Goal: Task Accomplishment & Management: Use online tool/utility

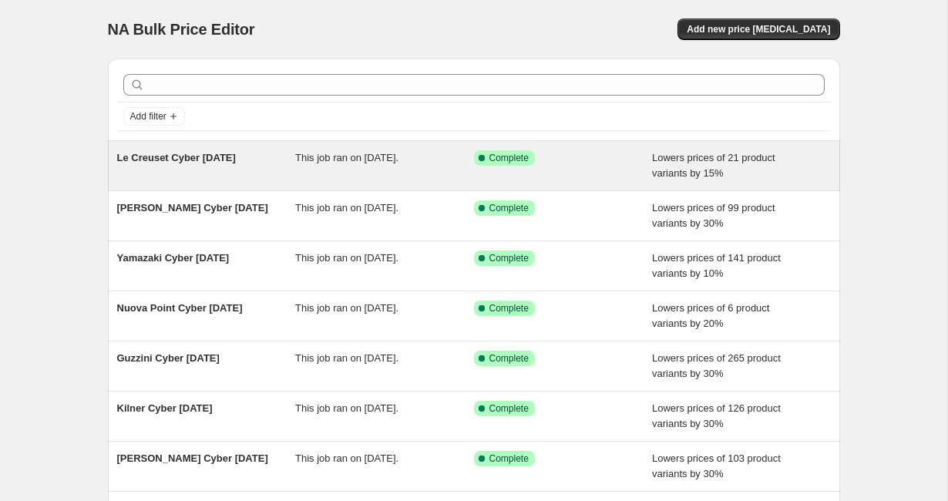
click at [200, 170] on div "Le Creuset Cyber [DATE]" at bounding box center [206, 165] width 179 height 31
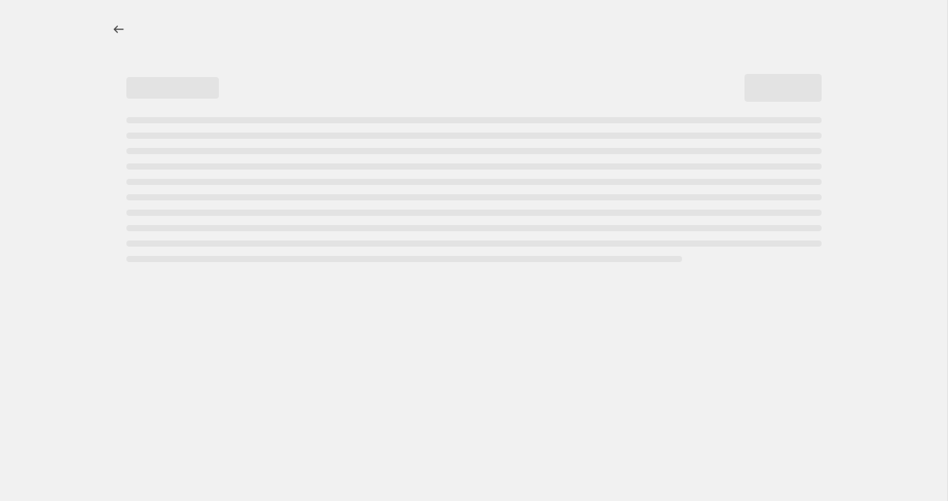
select select "percentage"
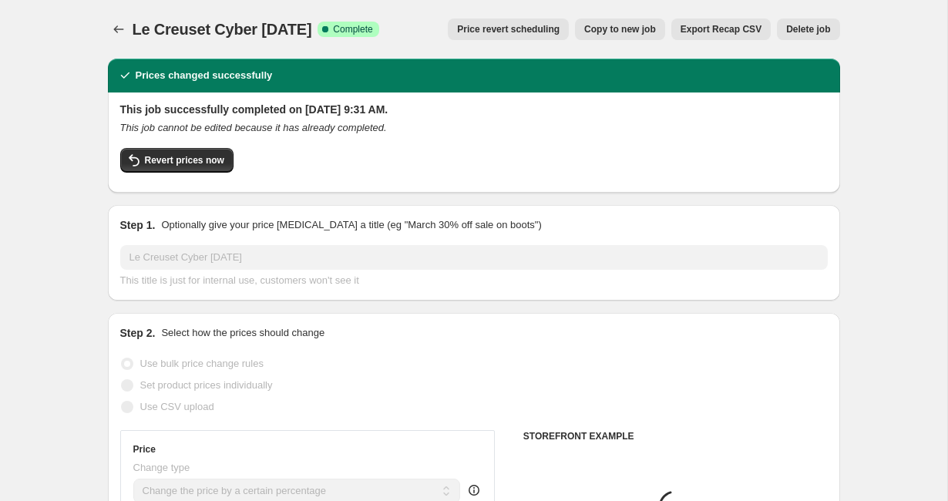
select select "vendor"
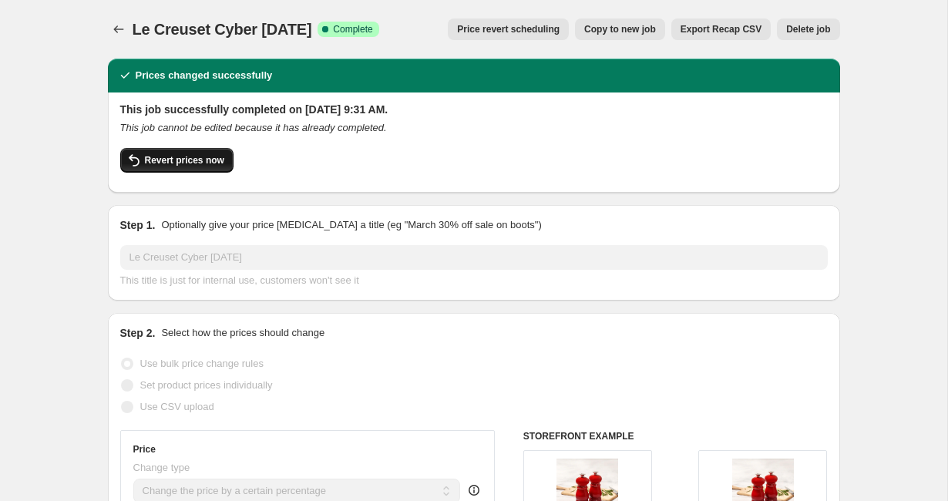
click at [197, 164] on span "Revert prices now" at bounding box center [184, 160] width 79 height 12
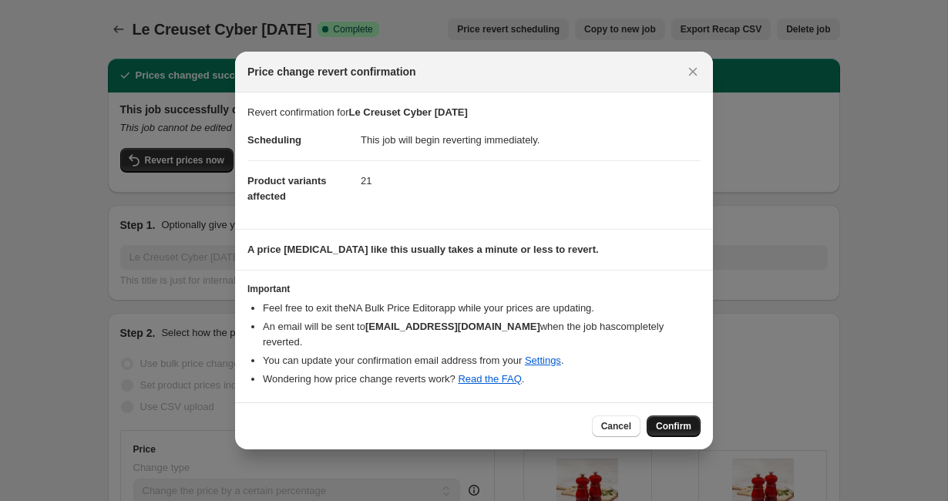
click at [664, 420] on span "Confirm" at bounding box center [673, 426] width 35 height 12
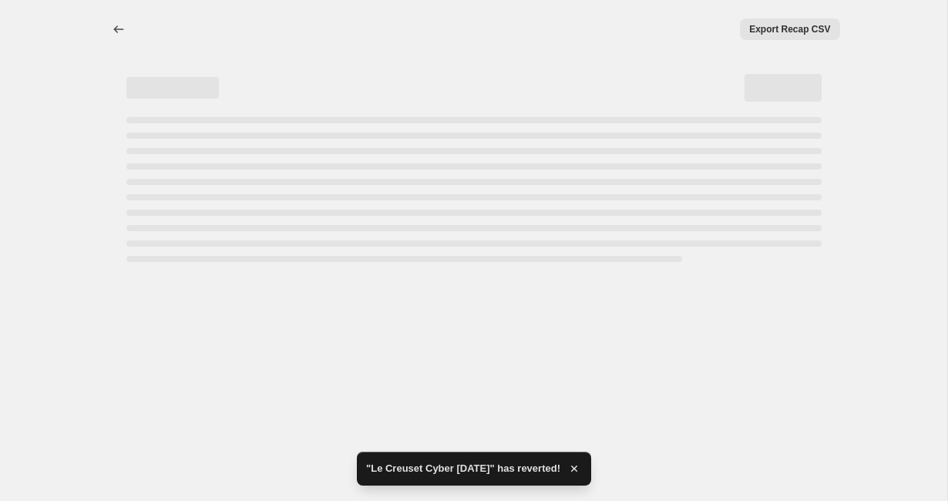
select select "percentage"
select select "vendor"
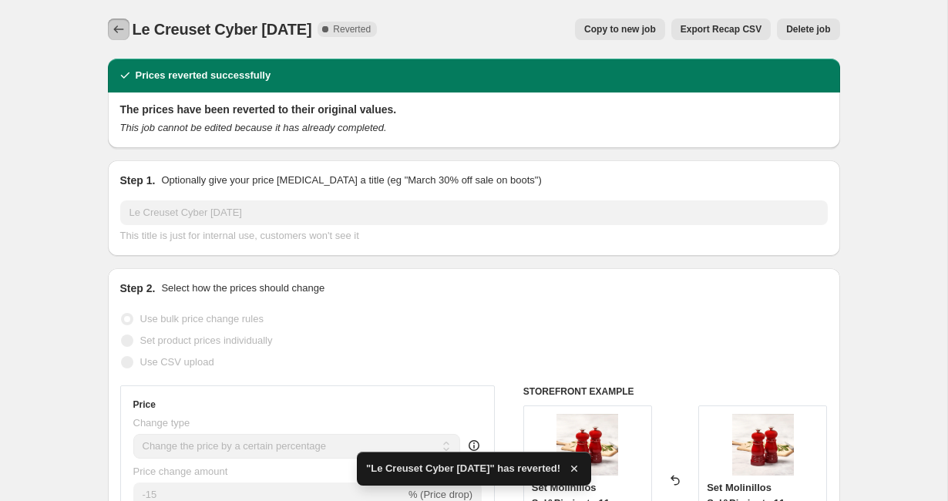
click at [119, 33] on icon "Price change jobs" at bounding box center [118, 29] width 15 height 15
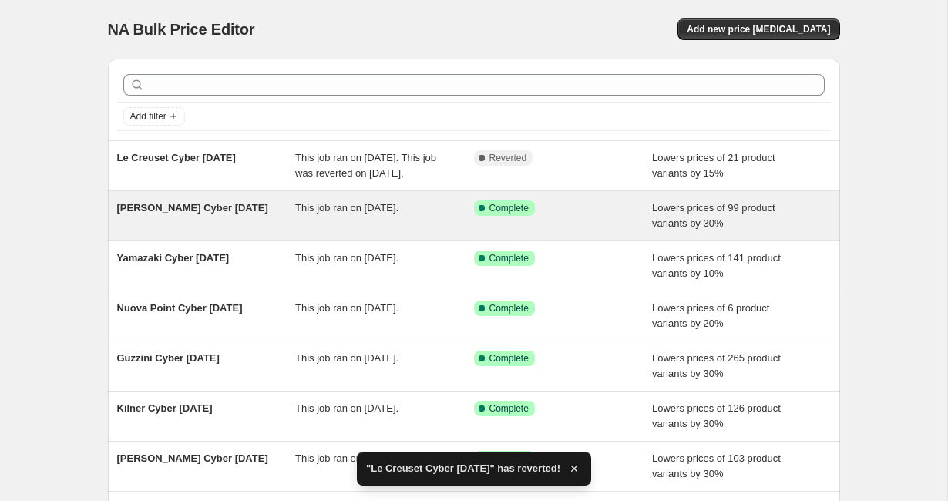
click at [182, 213] on span "[PERSON_NAME] Cyber [DATE]" at bounding box center [192, 208] width 151 height 12
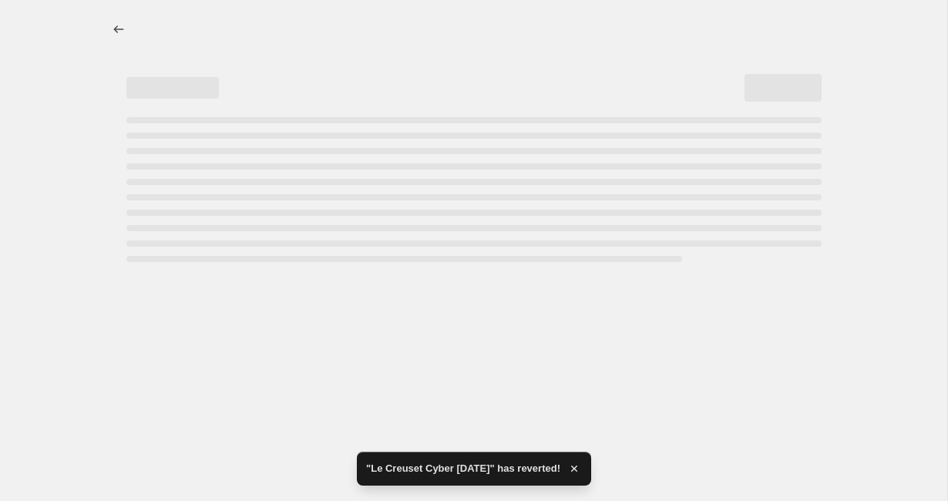
select select "percentage"
select select "vendor"
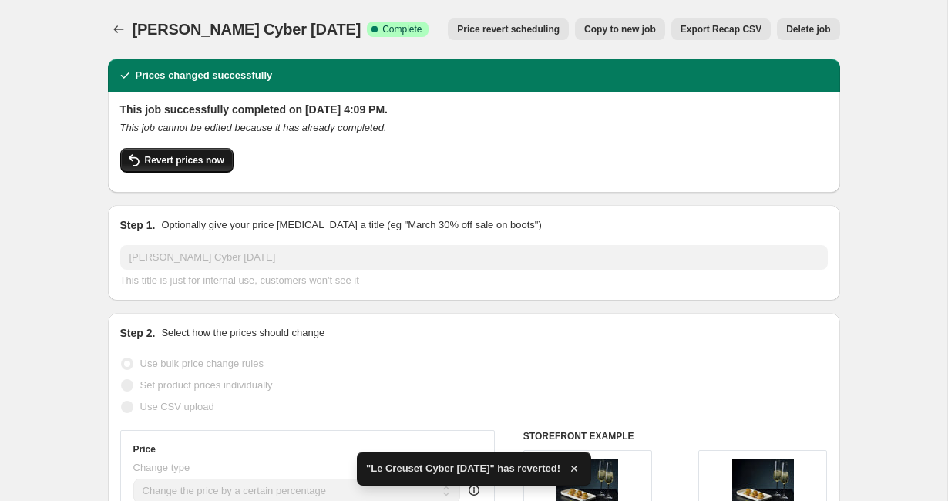
click at [208, 165] on span "Revert prices now" at bounding box center [184, 160] width 79 height 12
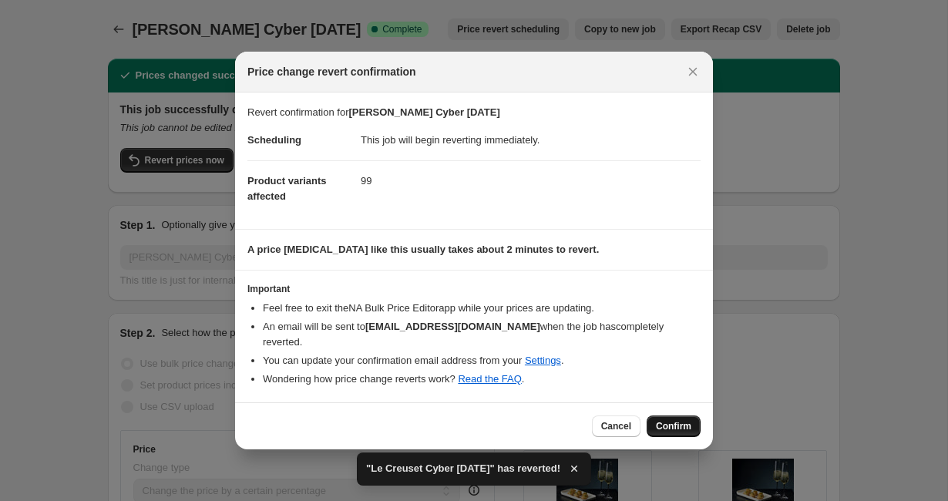
click at [664, 420] on span "Confirm" at bounding box center [673, 426] width 35 height 12
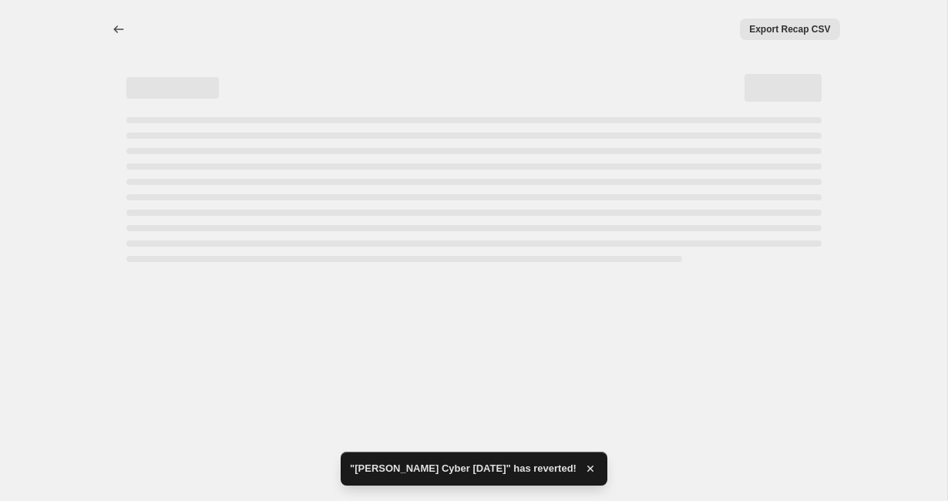
select select "percentage"
select select "vendor"
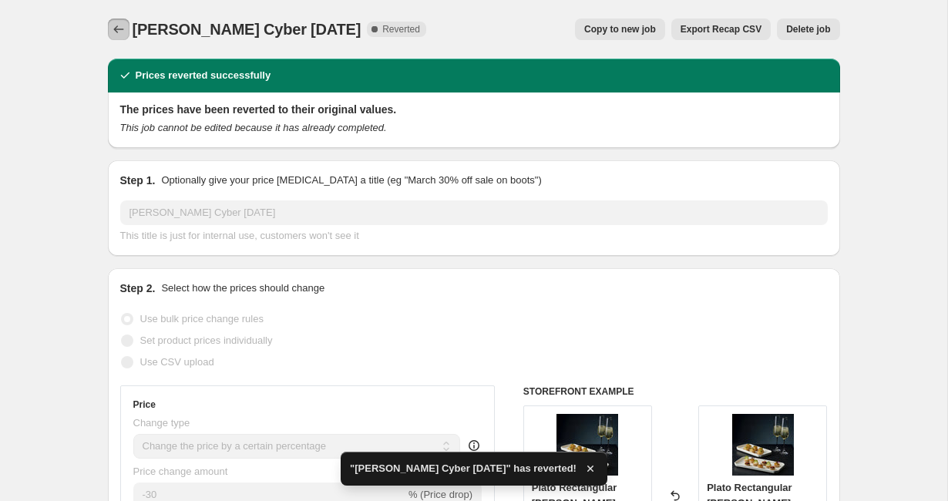
click at [122, 27] on icon "Price change jobs" at bounding box center [118, 29] width 15 height 15
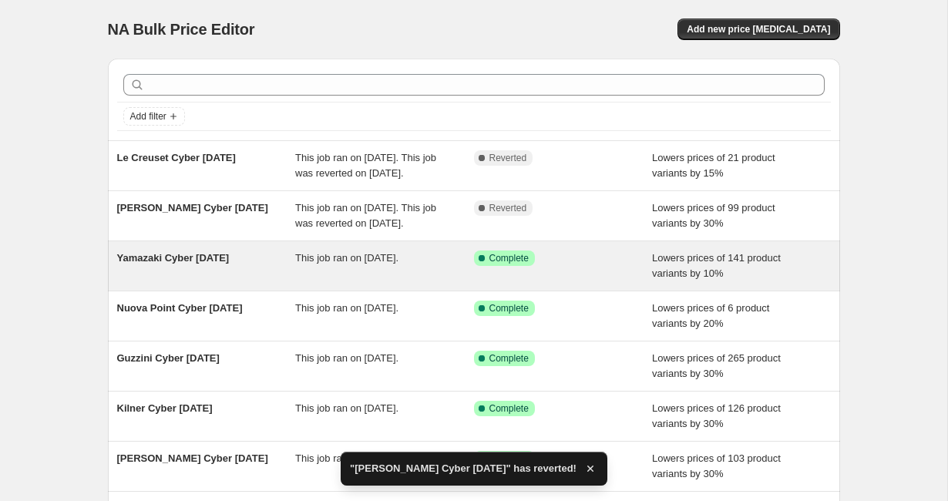
click at [211, 264] on span "Yamazaki Cyber [DATE]" at bounding box center [173, 258] width 113 height 12
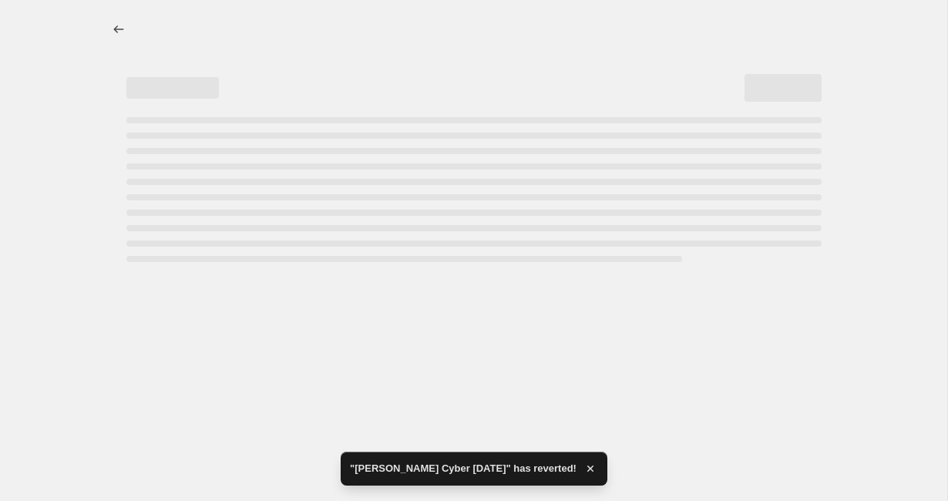
select select "percentage"
select select "vendor"
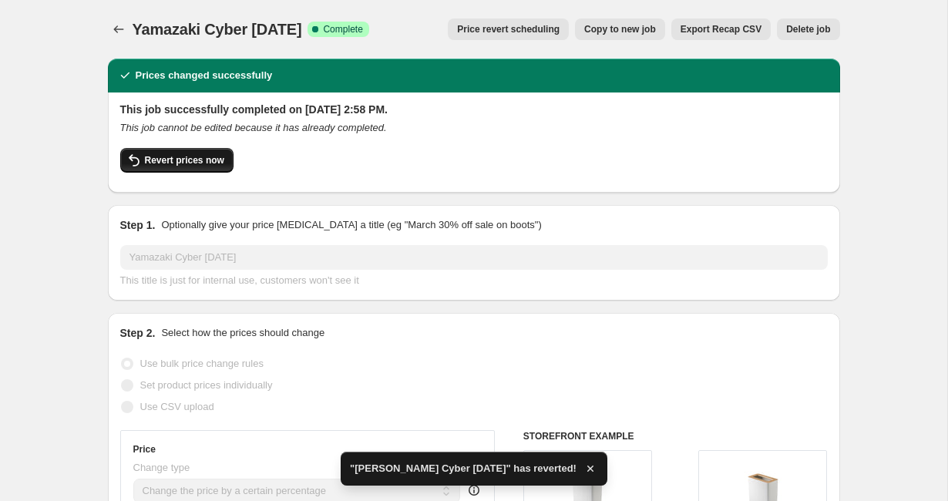
click at [197, 154] on button "Revert prices now" at bounding box center [176, 160] width 113 height 25
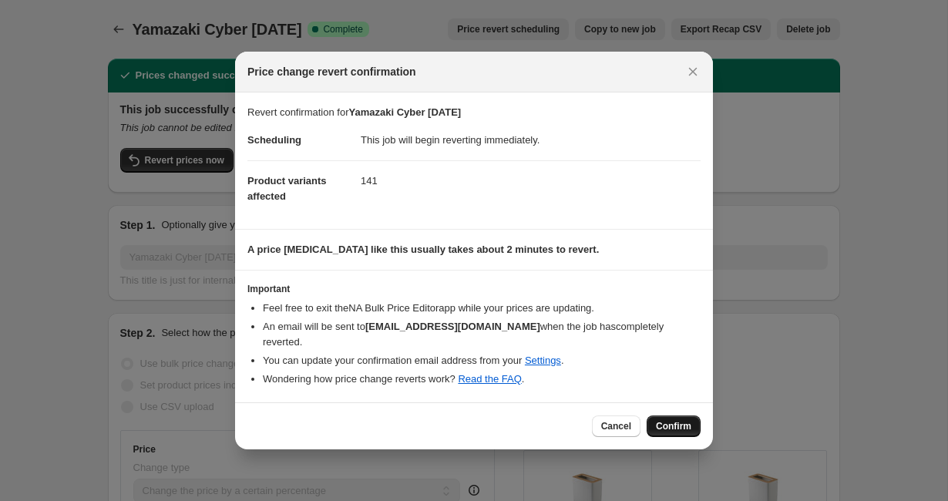
click at [684, 420] on span "Confirm" at bounding box center [673, 426] width 35 height 12
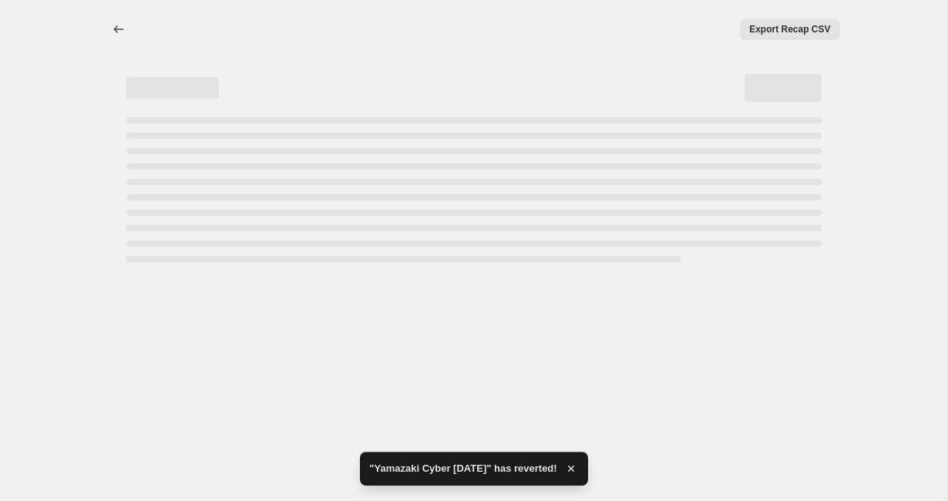
select select "percentage"
select select "vendor"
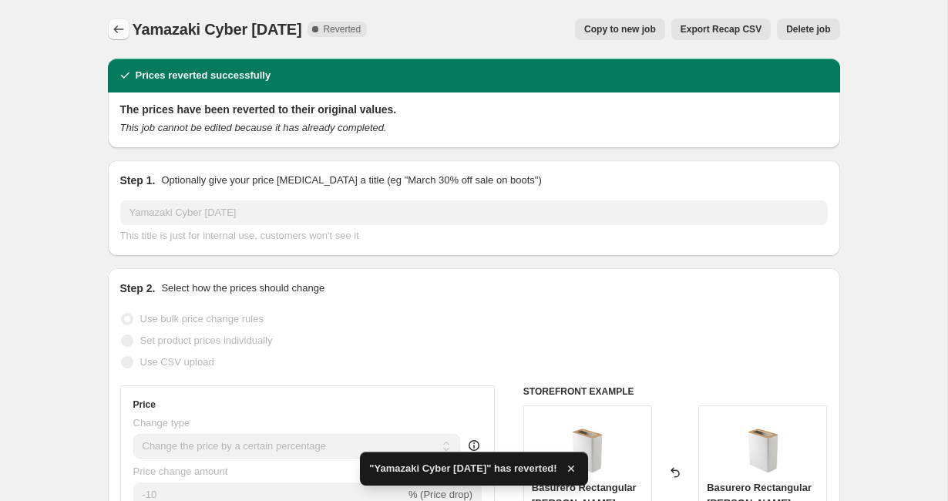
click at [122, 33] on icon "Price change jobs" at bounding box center [118, 29] width 15 height 15
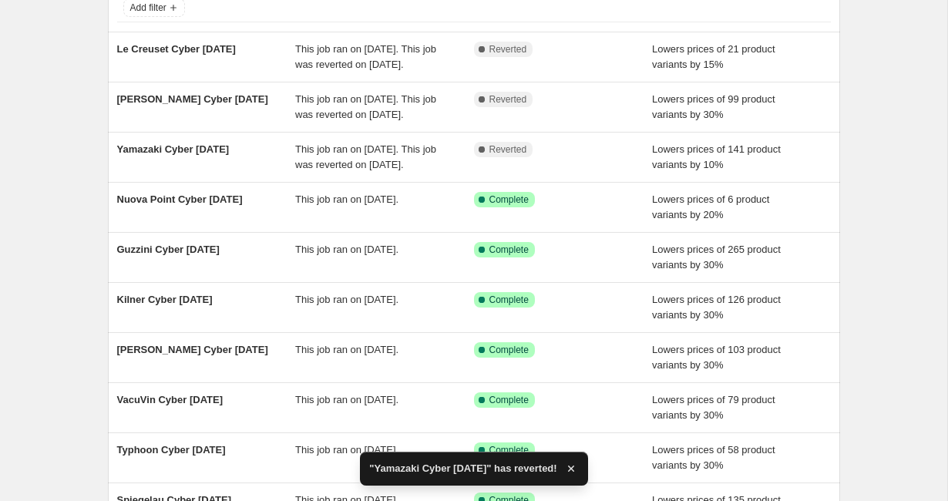
scroll to position [136, 0]
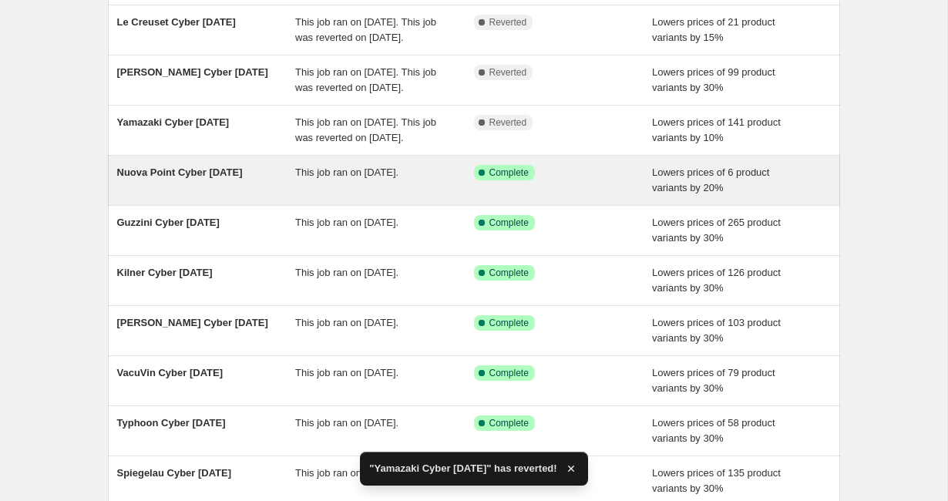
click at [182, 178] on span "Nuova Point Cyber [DATE]" at bounding box center [180, 172] width 126 height 12
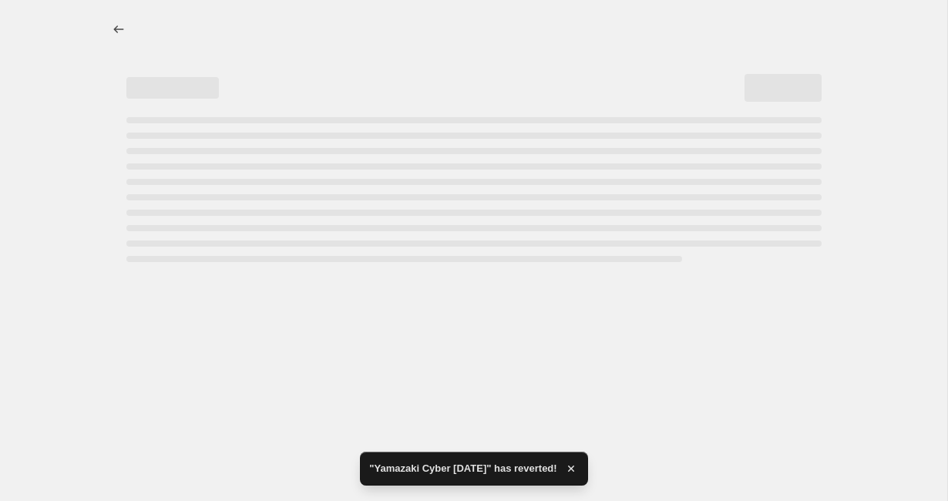
select select "percentage"
select select "vendor"
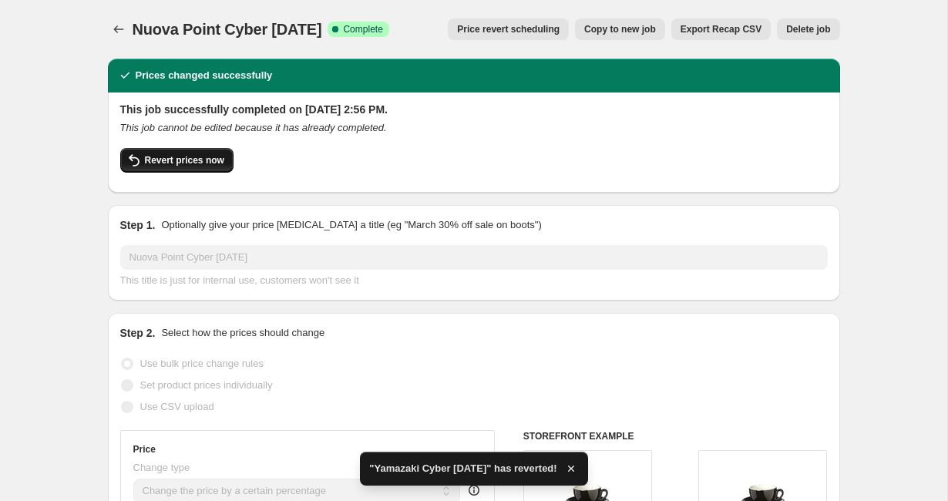
click at [205, 162] on span "Revert prices now" at bounding box center [184, 160] width 79 height 12
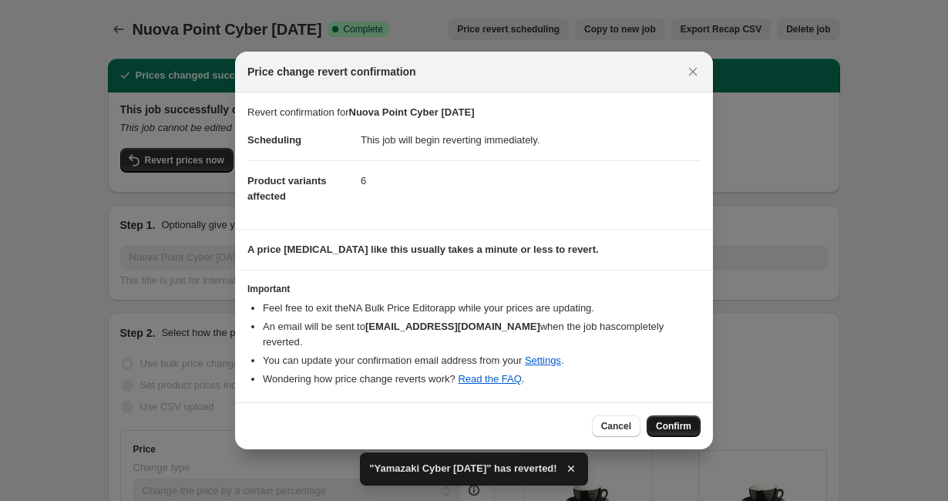
click at [667, 420] on span "Confirm" at bounding box center [673, 426] width 35 height 12
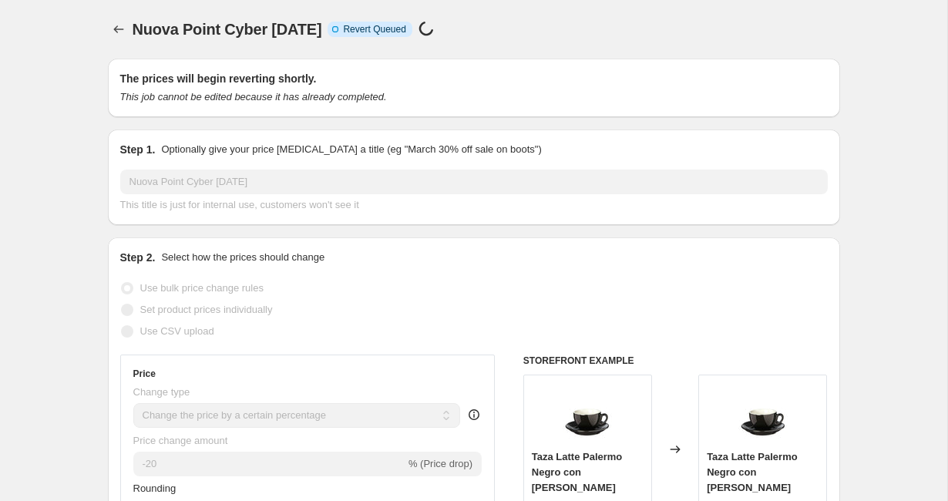
select select "percentage"
select select "vendor"
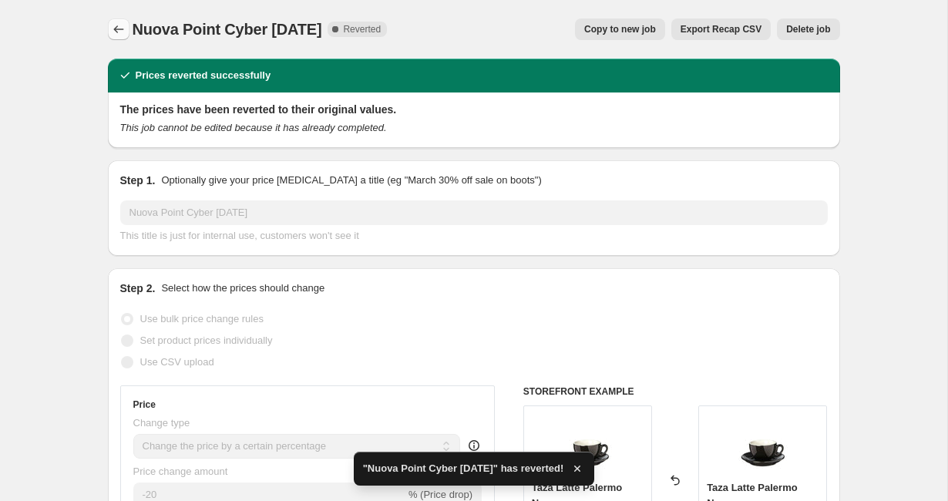
click at [119, 31] on icon "Price change jobs" at bounding box center [118, 29] width 15 height 15
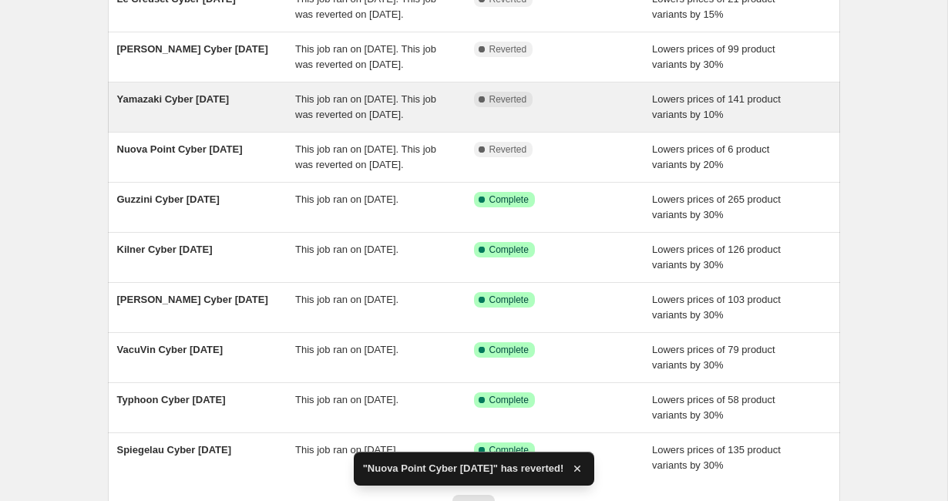
scroll to position [162, 0]
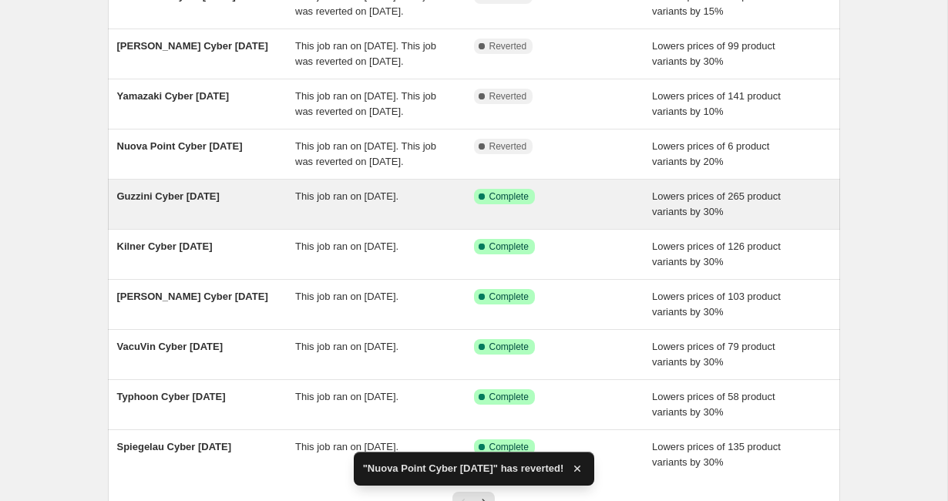
click at [220, 202] on span "Guzzini Cyber [DATE]" at bounding box center [168, 196] width 102 height 12
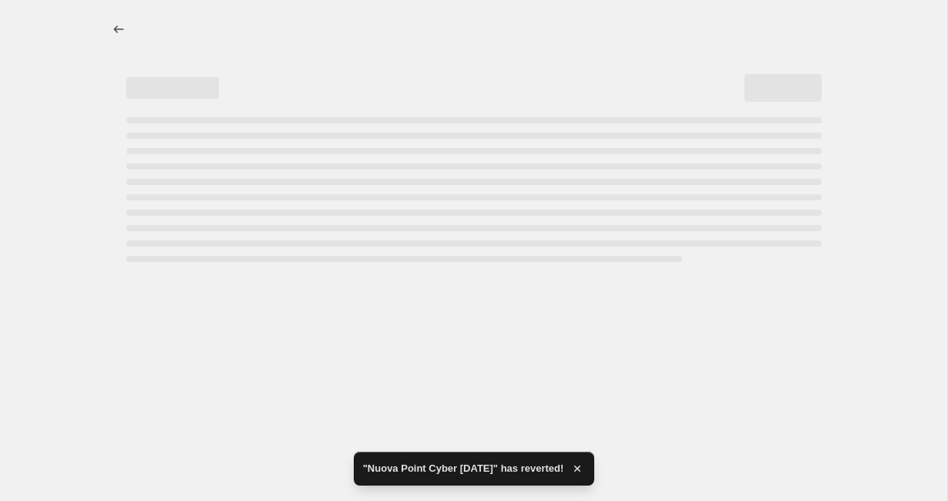
select select "percentage"
select select "vendor"
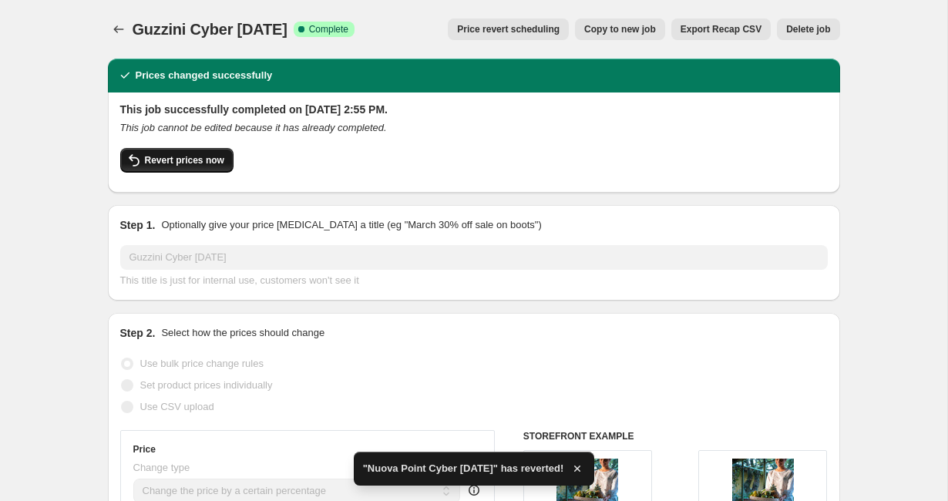
click at [219, 162] on span "Revert prices now" at bounding box center [184, 160] width 79 height 12
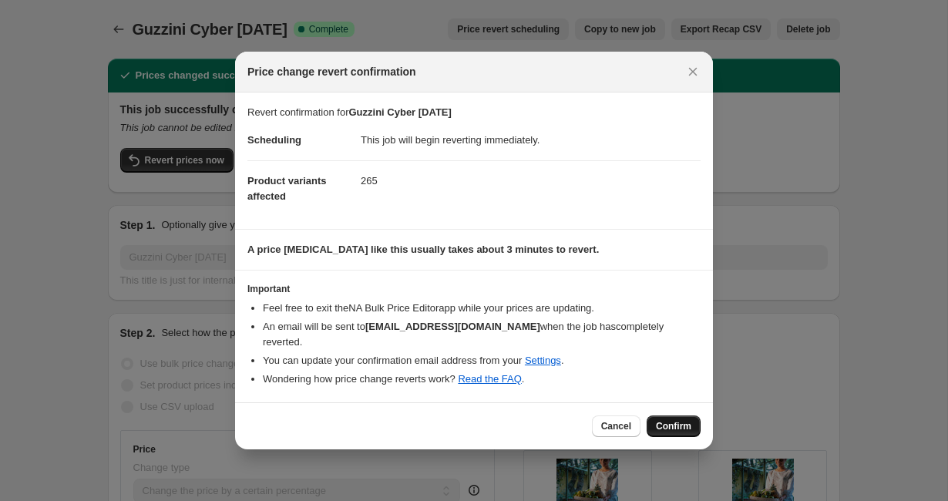
click at [676, 420] on span "Confirm" at bounding box center [673, 426] width 35 height 12
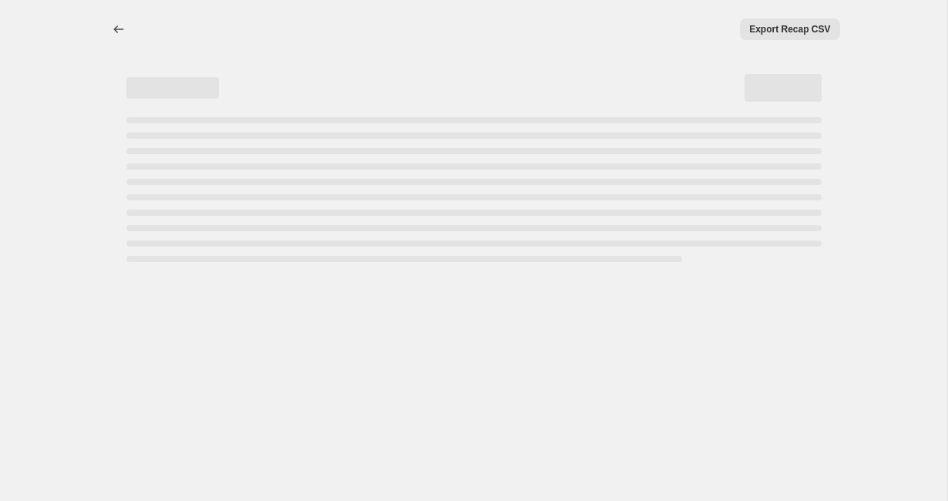
select select "percentage"
select select "vendor"
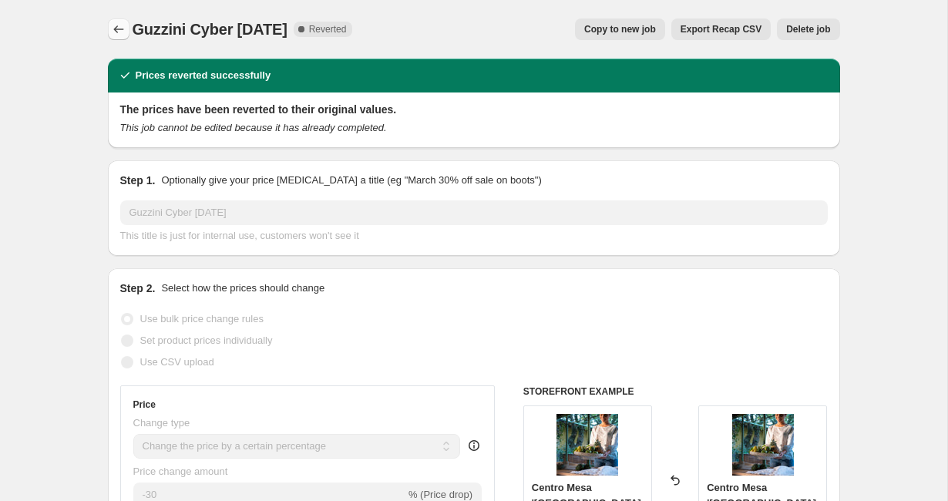
click at [116, 24] on icon "Price change jobs" at bounding box center [118, 29] width 15 height 15
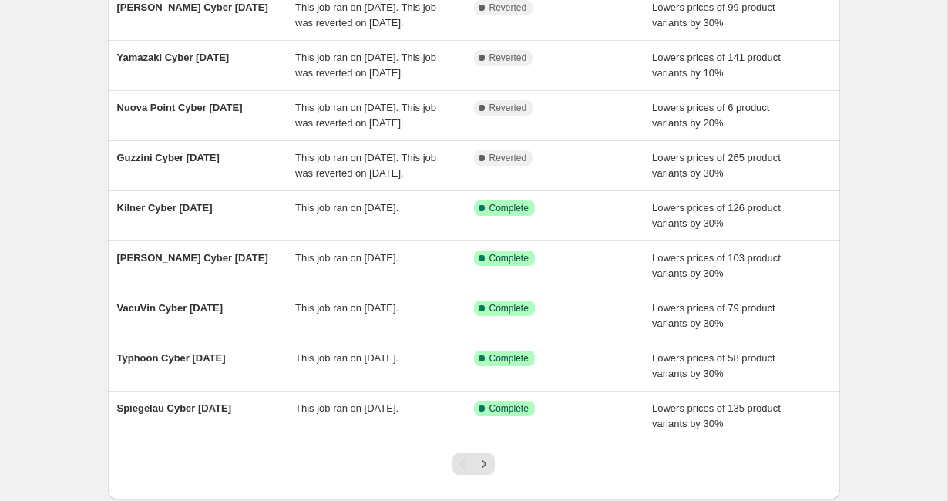
scroll to position [220, 0]
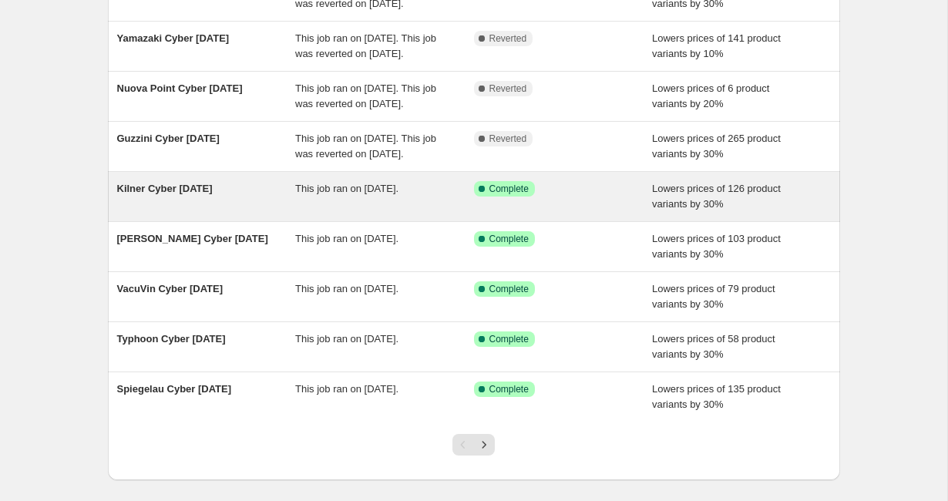
click at [187, 212] on div "Kilner Cyber [DATE]" at bounding box center [206, 196] width 179 height 31
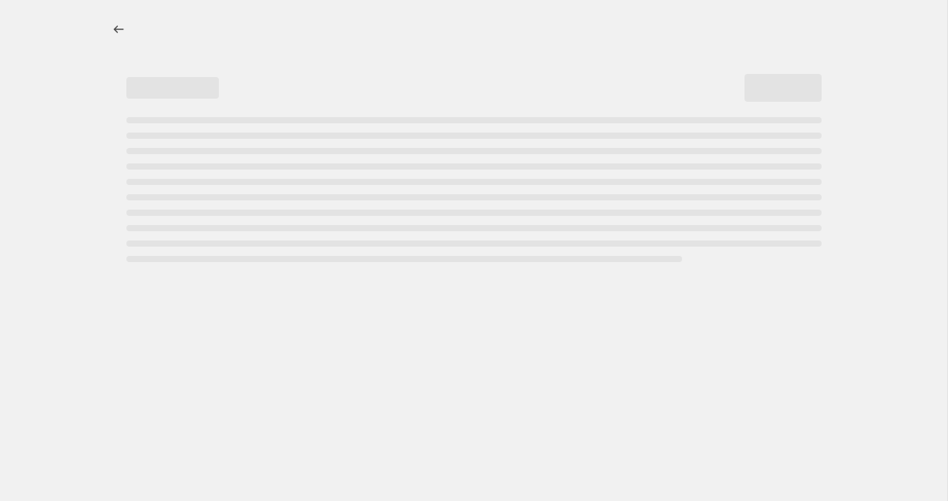
select select "percentage"
select select "vendor"
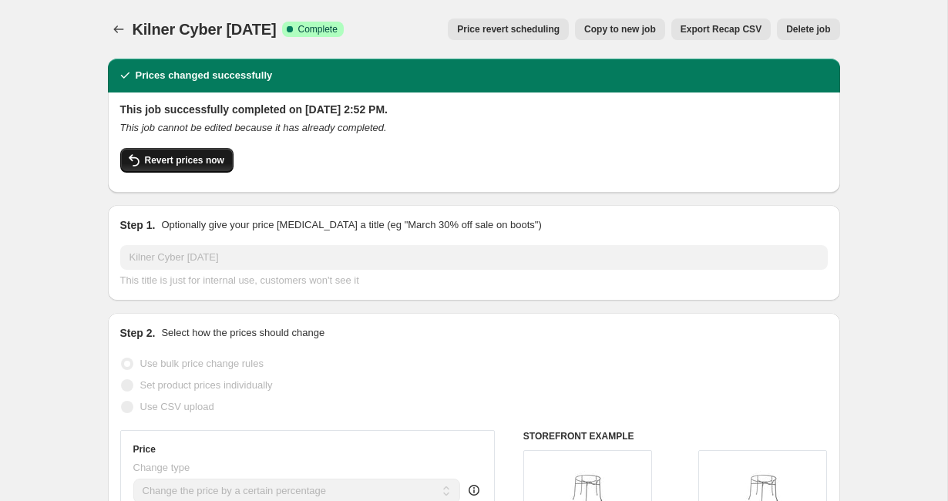
click at [206, 160] on span "Revert prices now" at bounding box center [184, 160] width 79 height 12
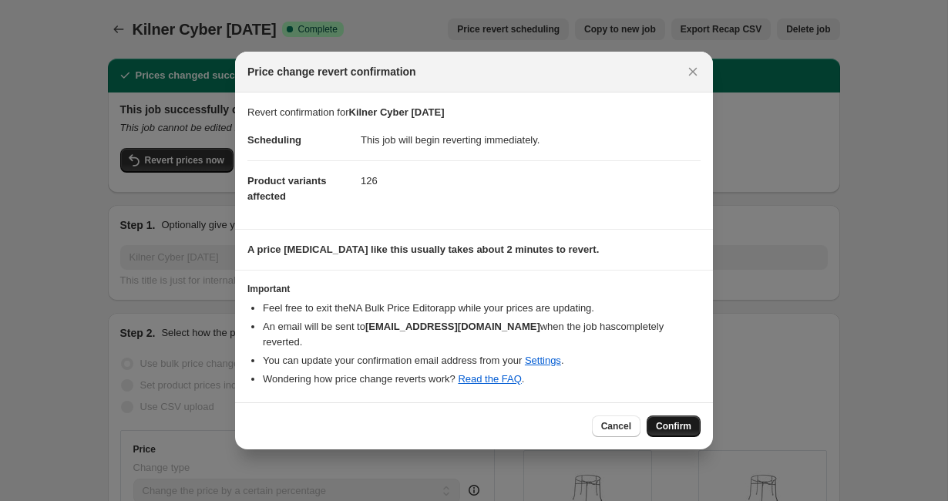
click at [664, 420] on span "Confirm" at bounding box center [673, 426] width 35 height 12
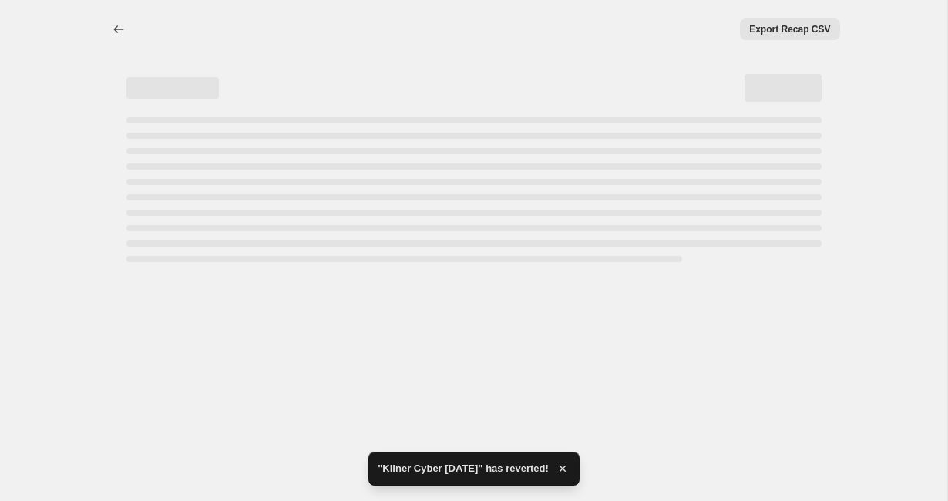
select select "percentage"
select select "vendor"
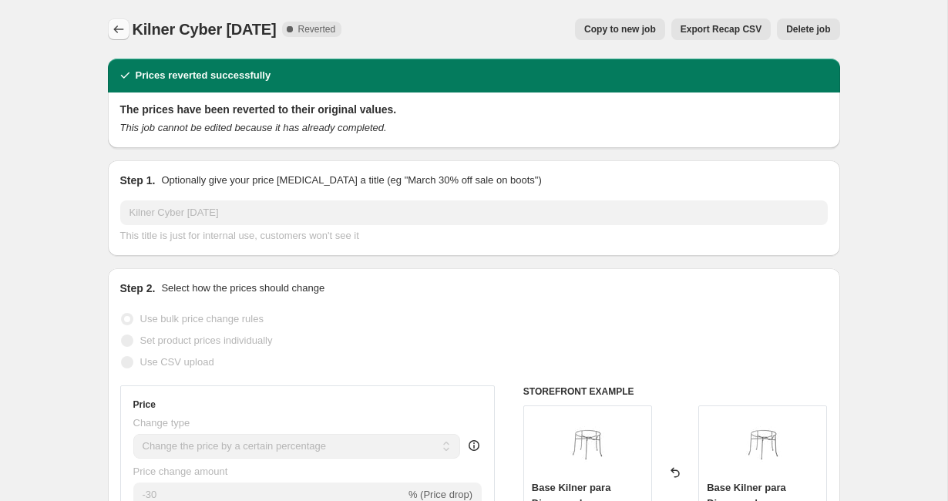
click at [120, 23] on icon "Price change jobs" at bounding box center [118, 29] width 15 height 15
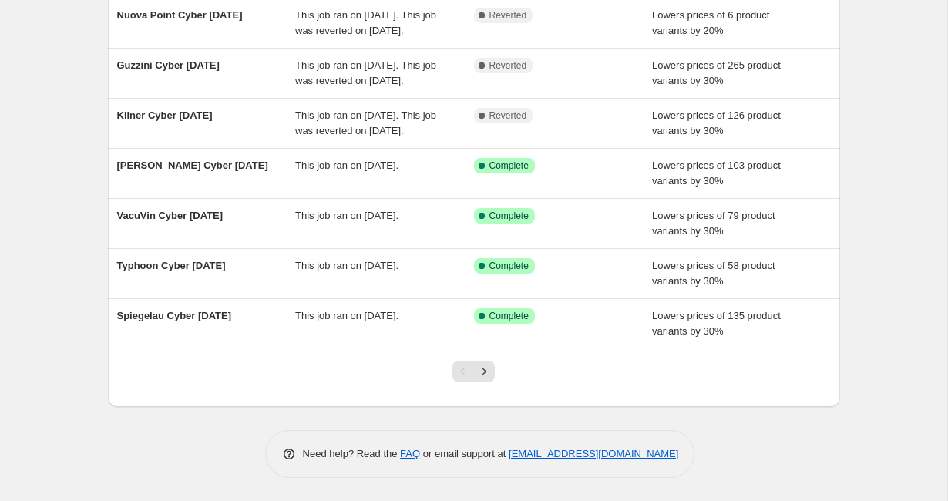
scroll to position [304, 0]
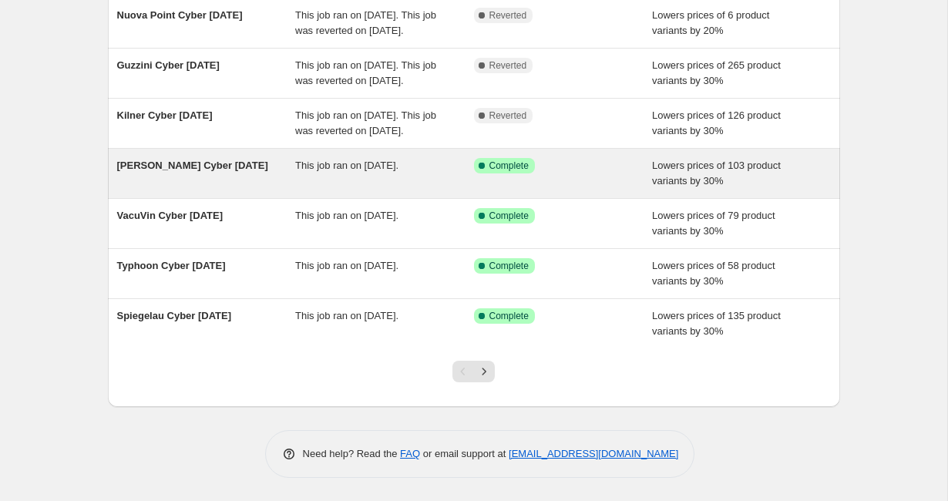
click at [184, 189] on div "[PERSON_NAME] Cyber [DATE]" at bounding box center [206, 173] width 179 height 31
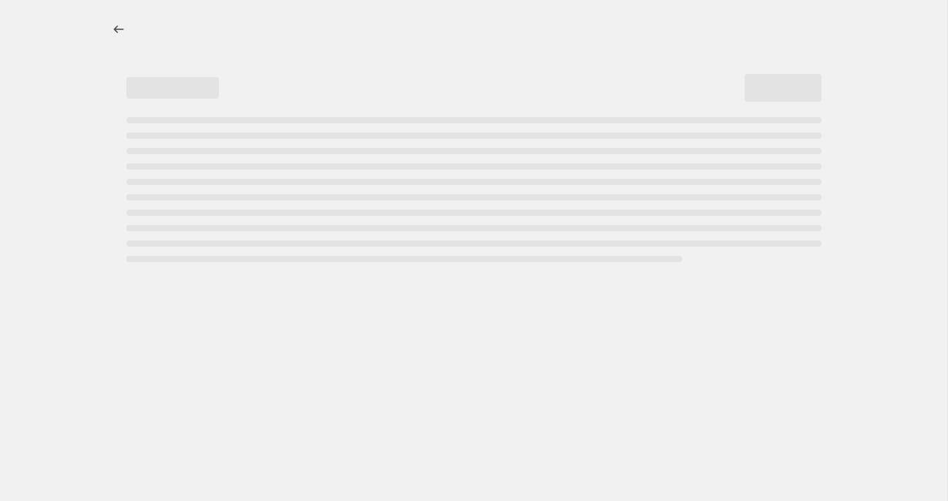
select select "percentage"
select select "vendor"
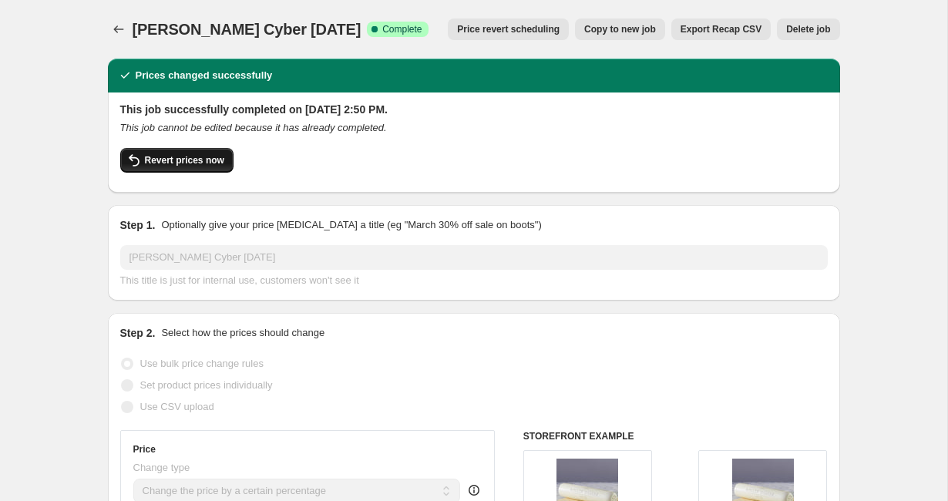
click at [183, 159] on span "Revert prices now" at bounding box center [184, 160] width 79 height 12
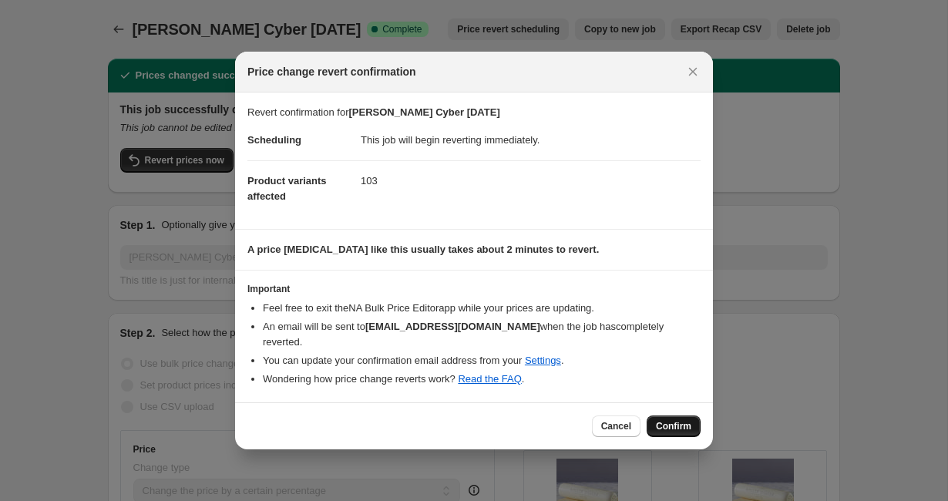
click at [667, 420] on span "Confirm" at bounding box center [673, 426] width 35 height 12
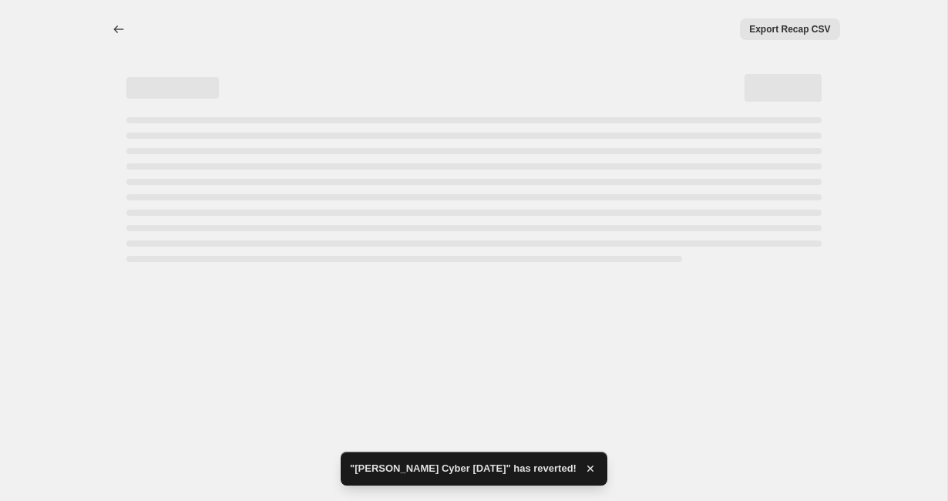
select select "percentage"
select select "vendor"
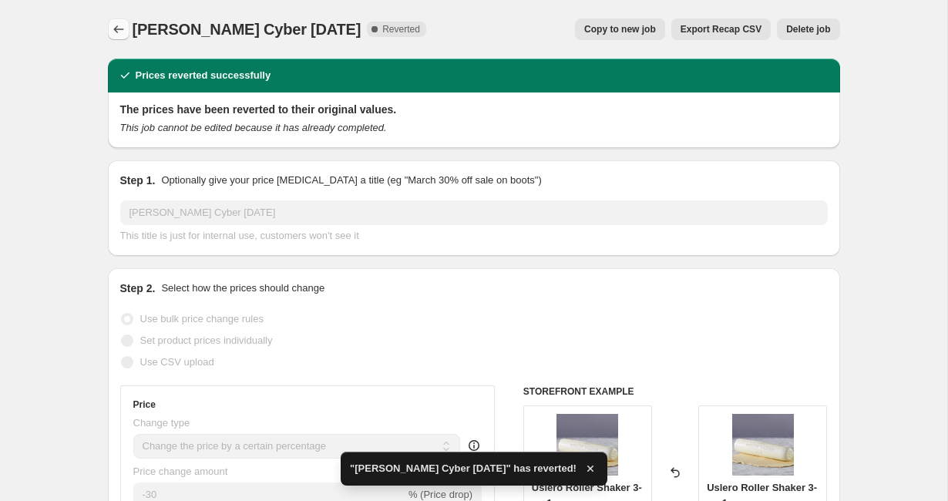
click at [120, 26] on icon "Price change jobs" at bounding box center [118, 29] width 15 height 15
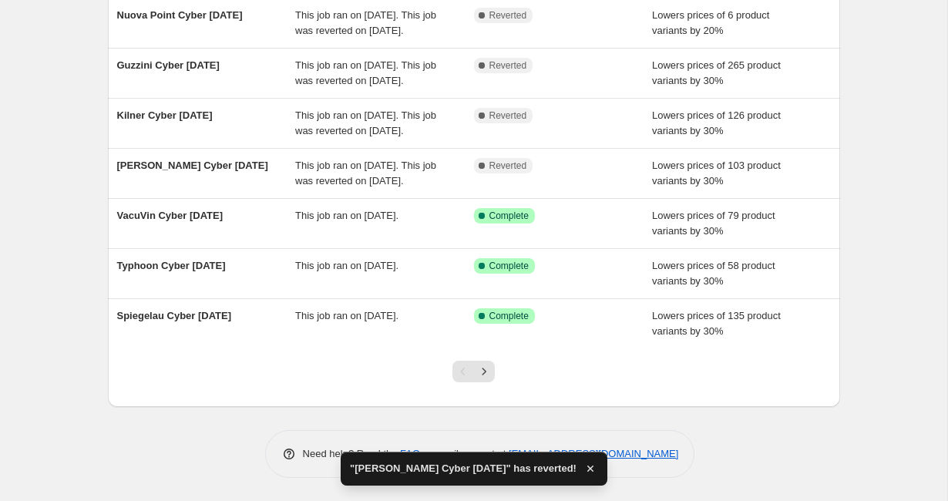
scroll to position [401, 0]
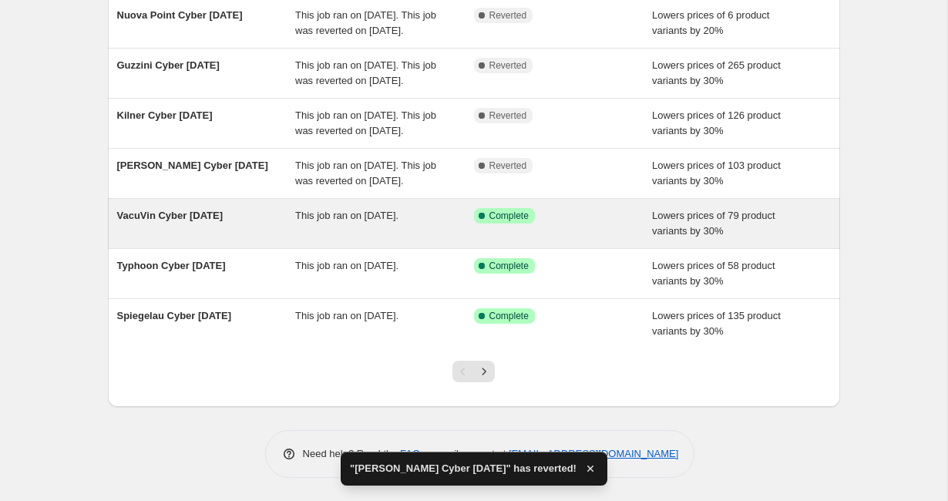
click at [205, 223] on div "VacuVin Cyber [DATE]" at bounding box center [206, 223] width 179 height 31
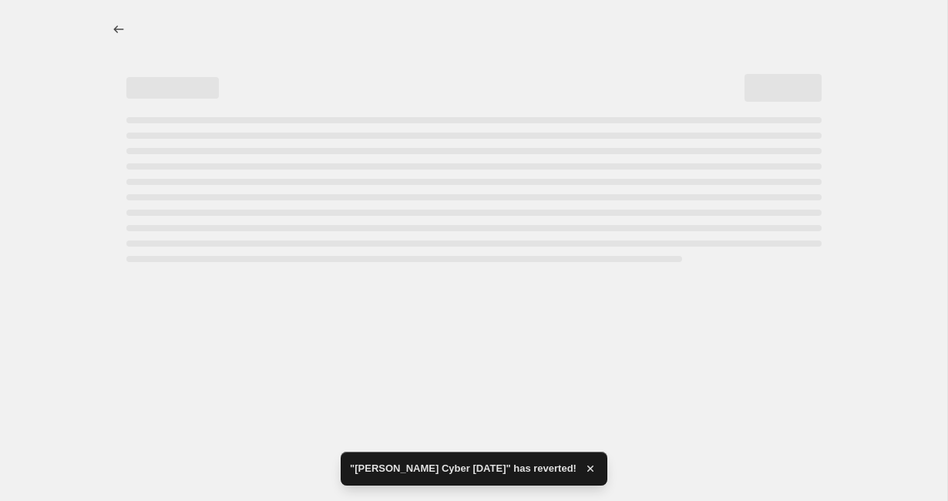
select select "percentage"
select select "vendor"
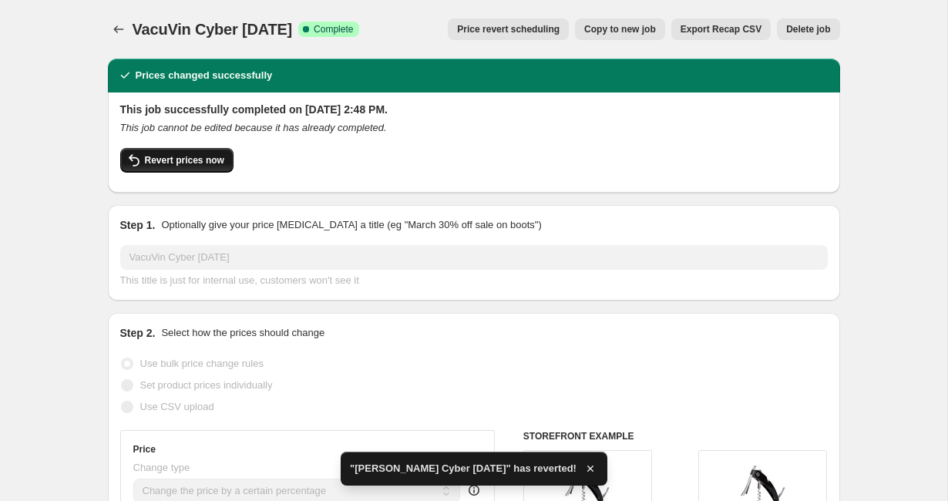
click at [200, 163] on span "Revert prices now" at bounding box center [184, 160] width 79 height 12
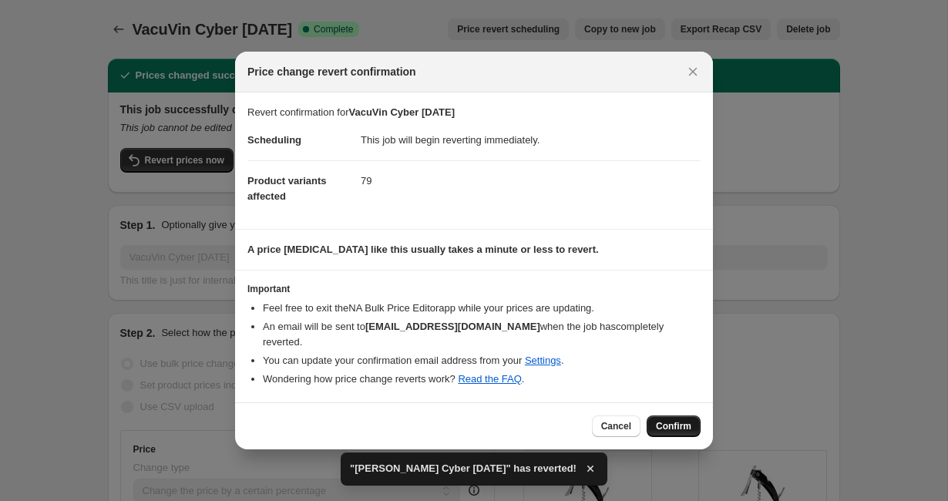
click at [661, 420] on span "Confirm" at bounding box center [673, 426] width 35 height 12
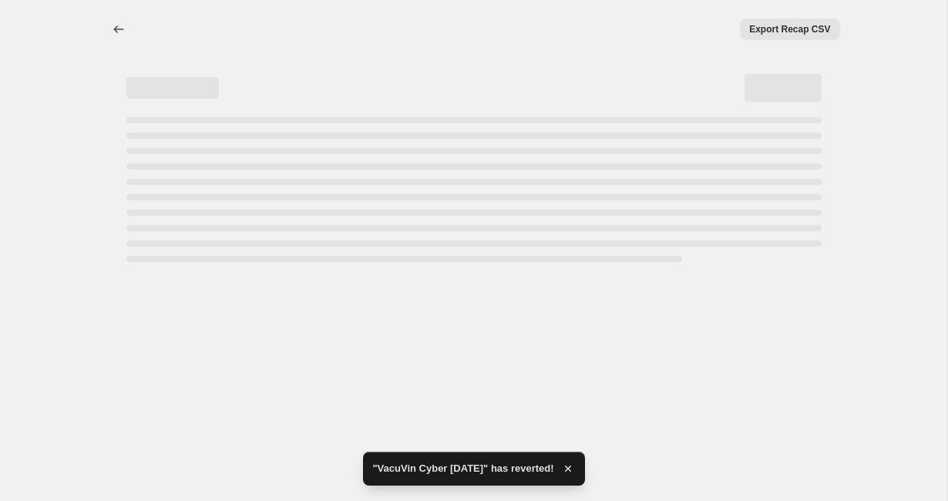
select select "percentage"
select select "vendor"
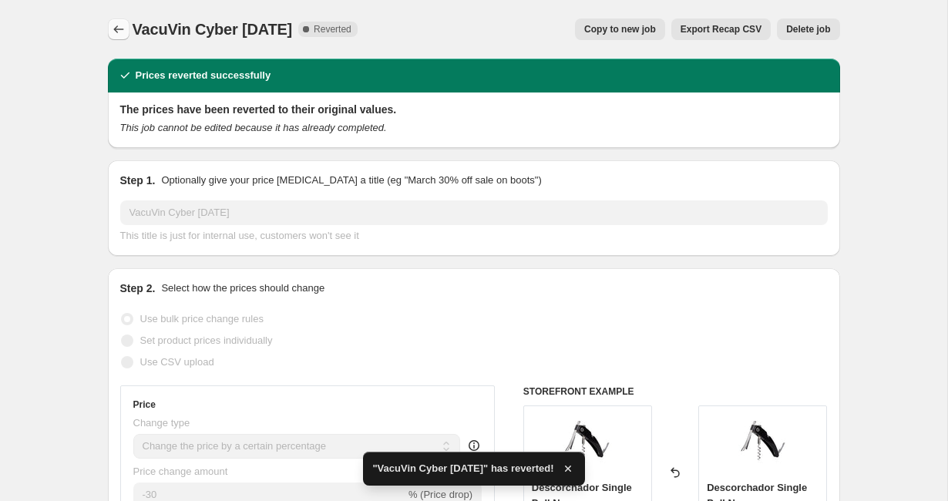
click at [119, 32] on icon "Price change jobs" at bounding box center [118, 29] width 15 height 15
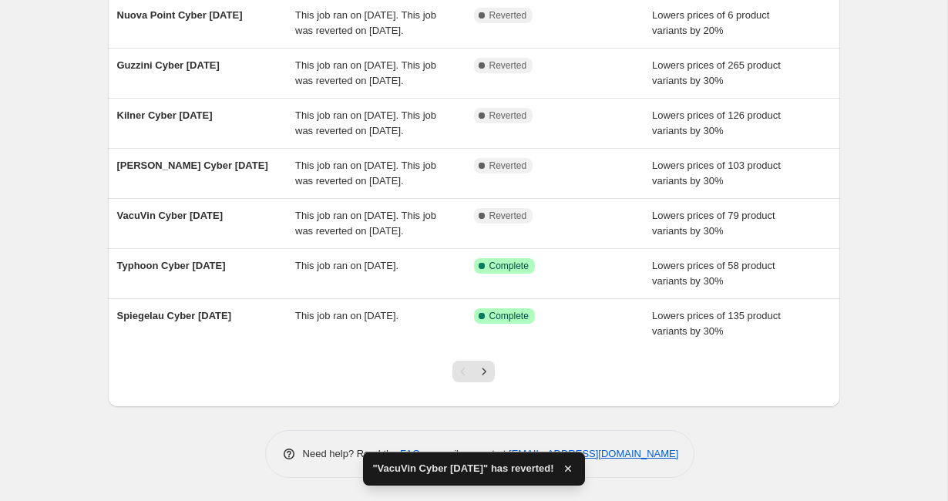
scroll to position [416, 0]
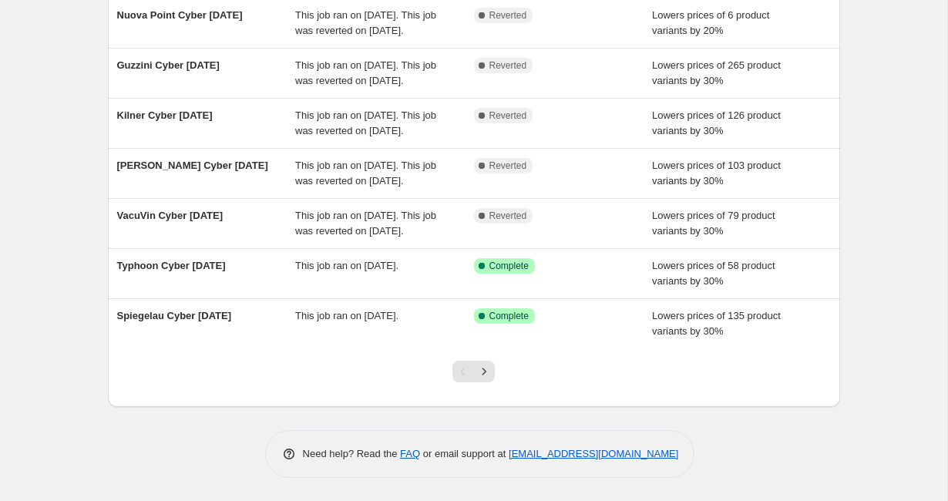
scroll to position [416, 0]
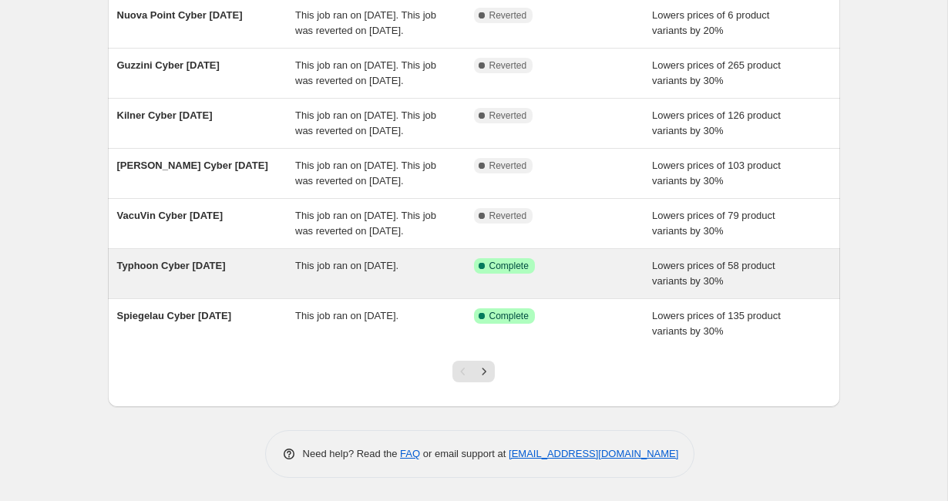
click at [298, 271] on div "This job ran on [DATE]." at bounding box center [384, 273] width 179 height 31
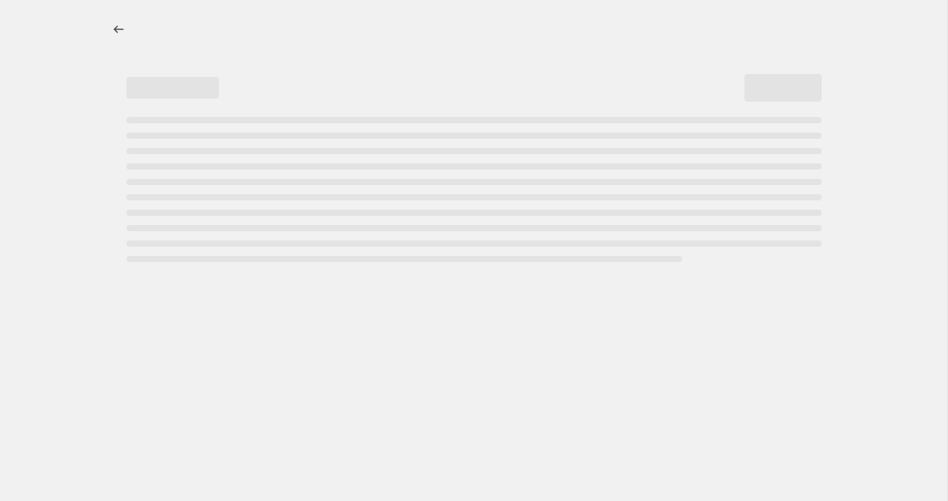
select select "percentage"
select select "vendor"
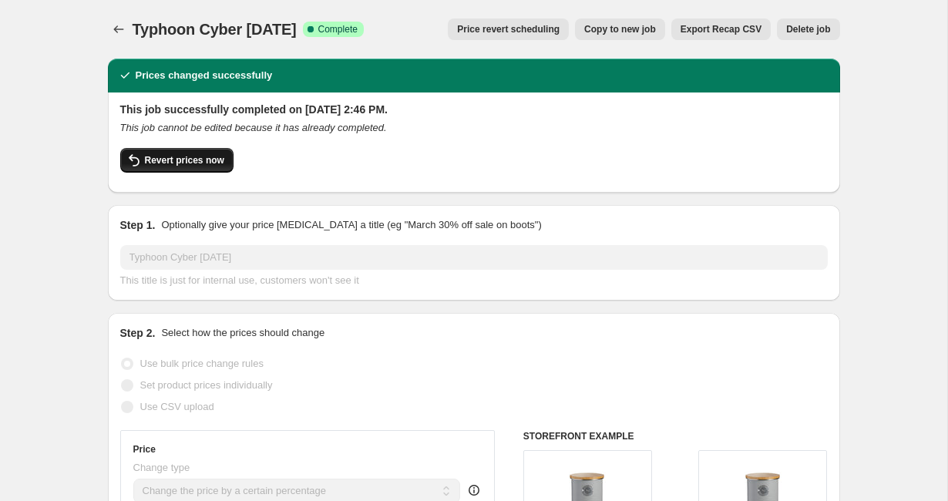
click at [220, 162] on span "Revert prices now" at bounding box center [184, 160] width 79 height 12
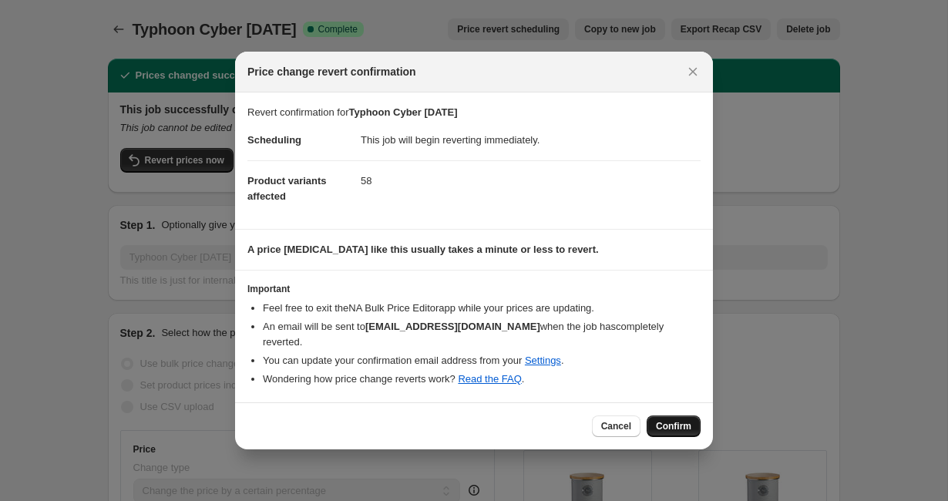
click at [668, 420] on span "Confirm" at bounding box center [673, 426] width 35 height 12
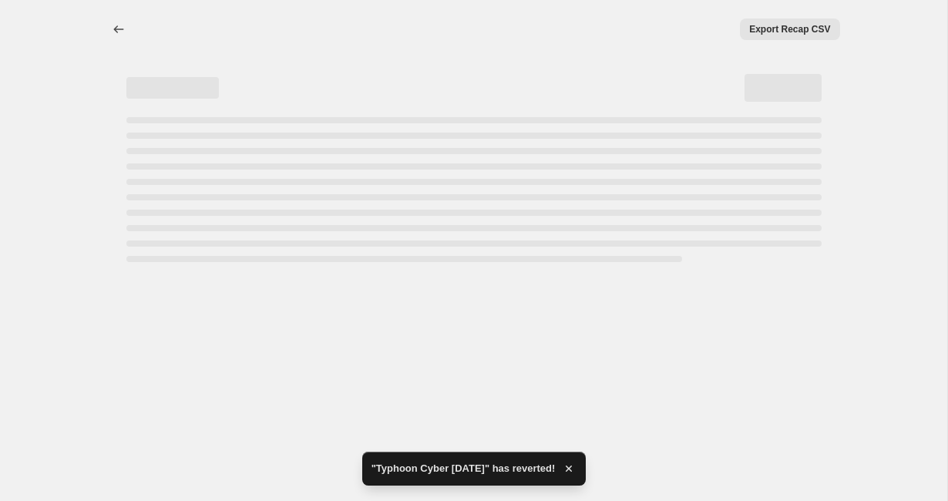
select select "percentage"
select select "vendor"
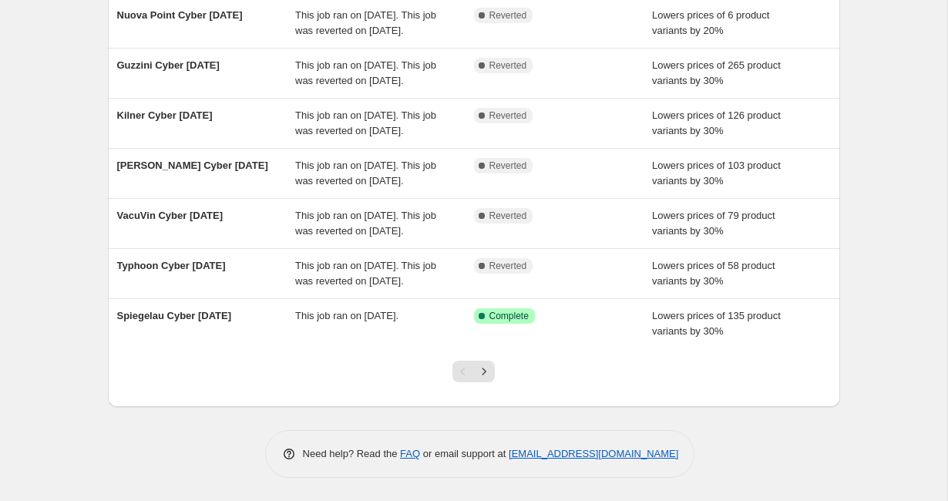
scroll to position [432, 0]
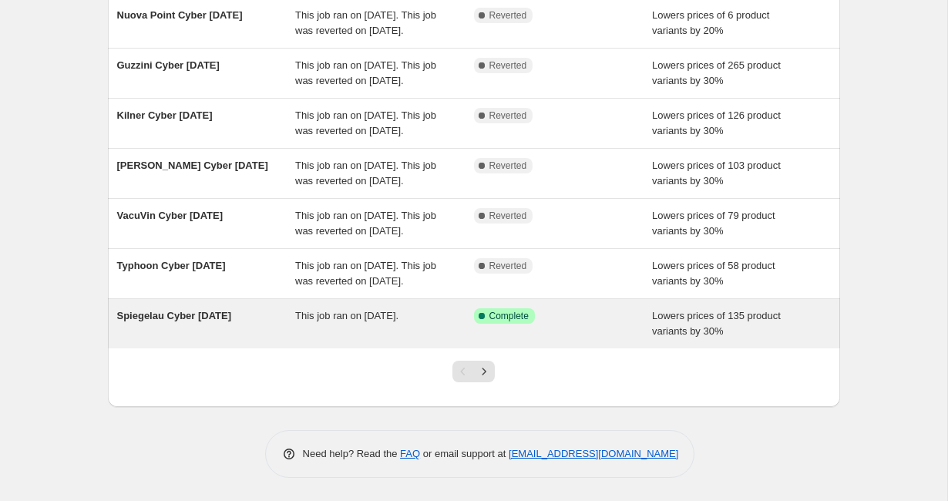
click at [211, 312] on span "Spiegelau Cyber [DATE]" at bounding box center [174, 316] width 115 height 12
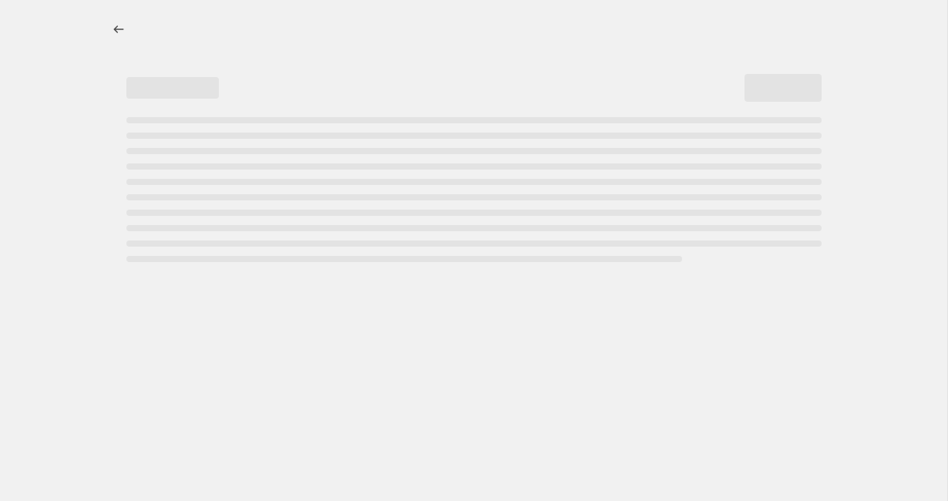
select select "percentage"
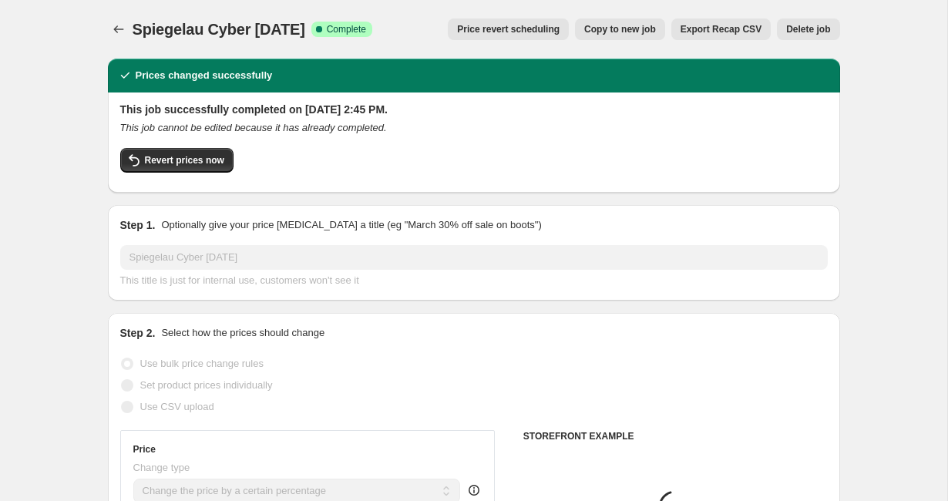
select select "vendor"
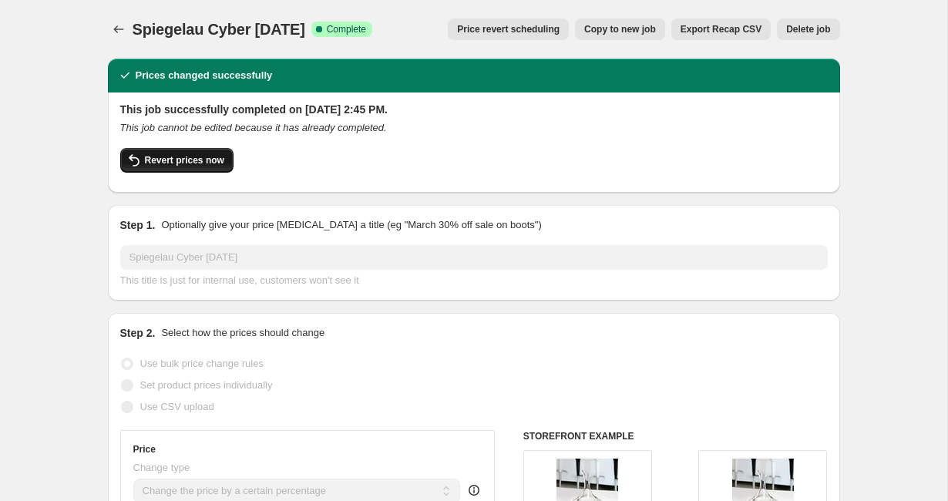
click at [190, 153] on button "Revert prices now" at bounding box center [176, 160] width 113 height 25
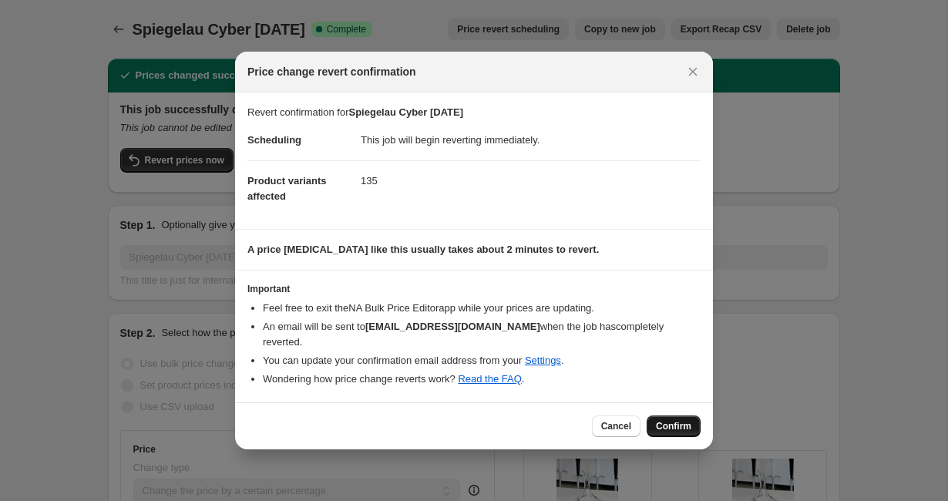
click at [654, 417] on button "Confirm" at bounding box center [674, 426] width 54 height 22
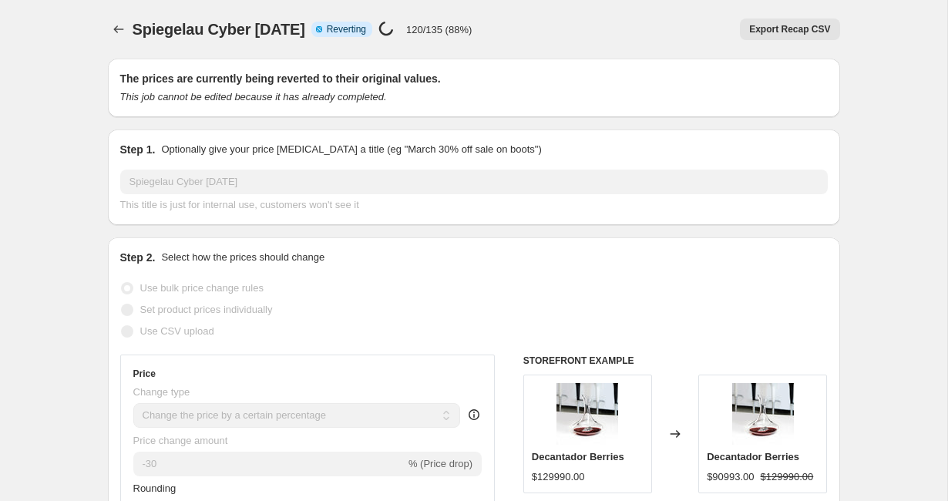
select select "percentage"
select select "vendor"
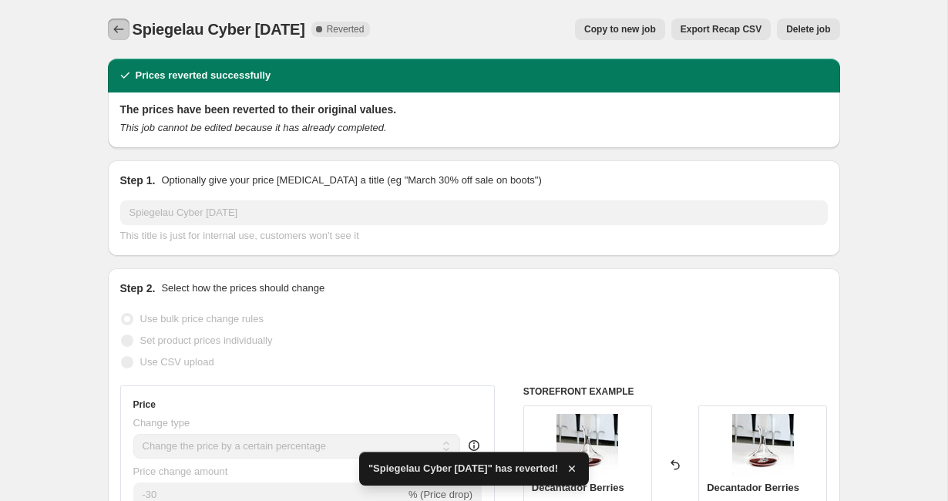
click at [115, 28] on icon "Price change jobs" at bounding box center [118, 29] width 10 height 8
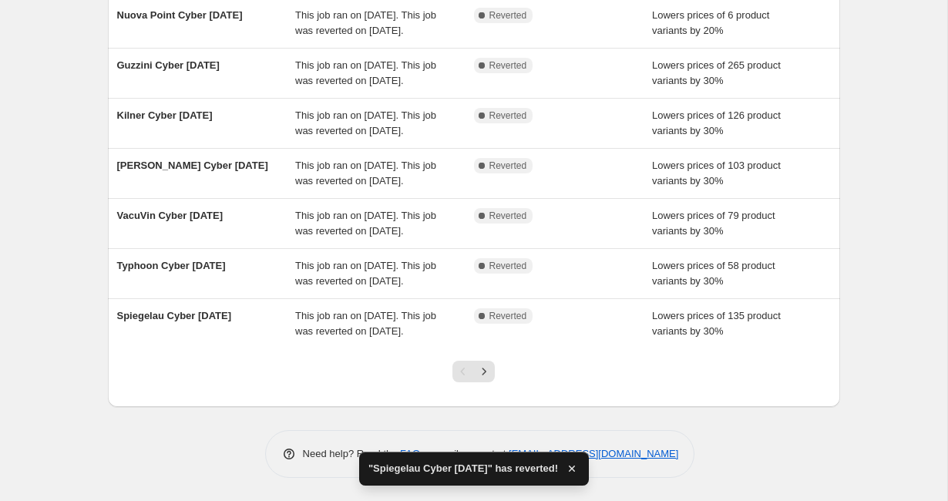
scroll to position [447, 0]
click at [482, 372] on icon "Next" at bounding box center [483, 371] width 15 height 15
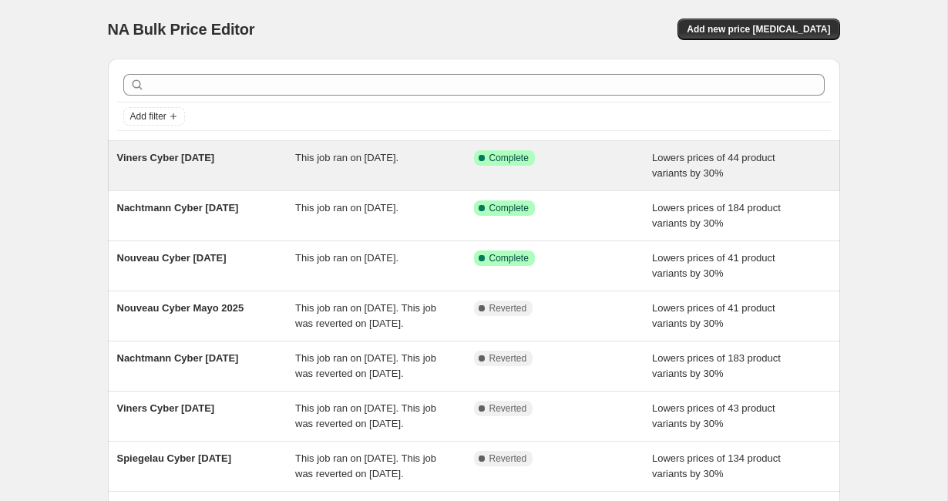
click at [234, 170] on div "Viners Cyber Oct 2025" at bounding box center [206, 165] width 179 height 31
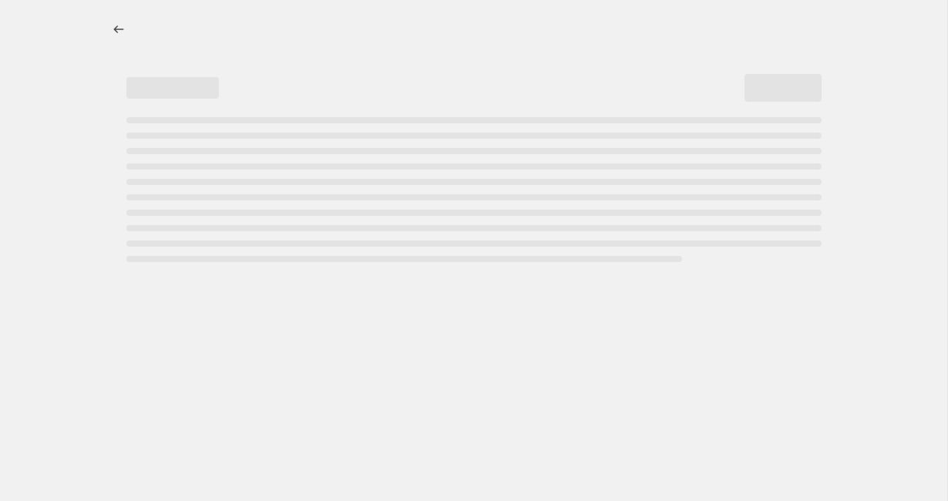
select select "percentage"
select select "vendor"
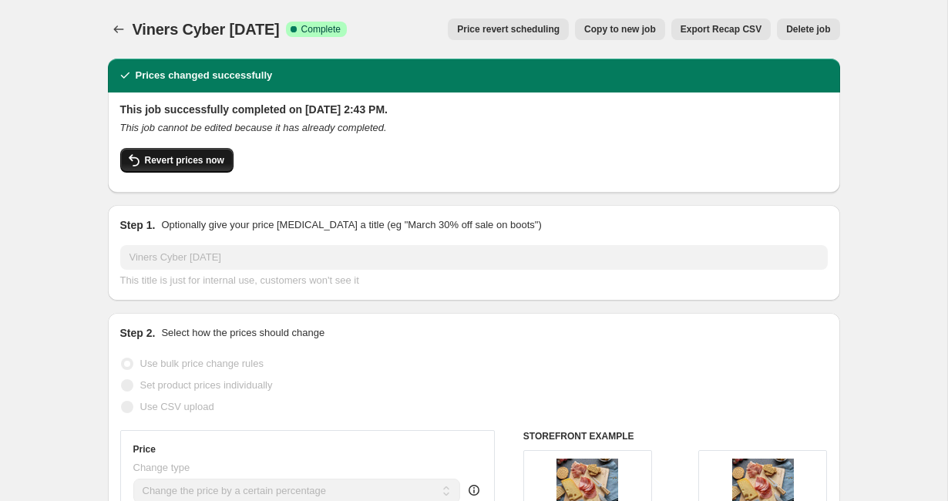
click at [210, 164] on span "Revert prices now" at bounding box center [184, 160] width 79 height 12
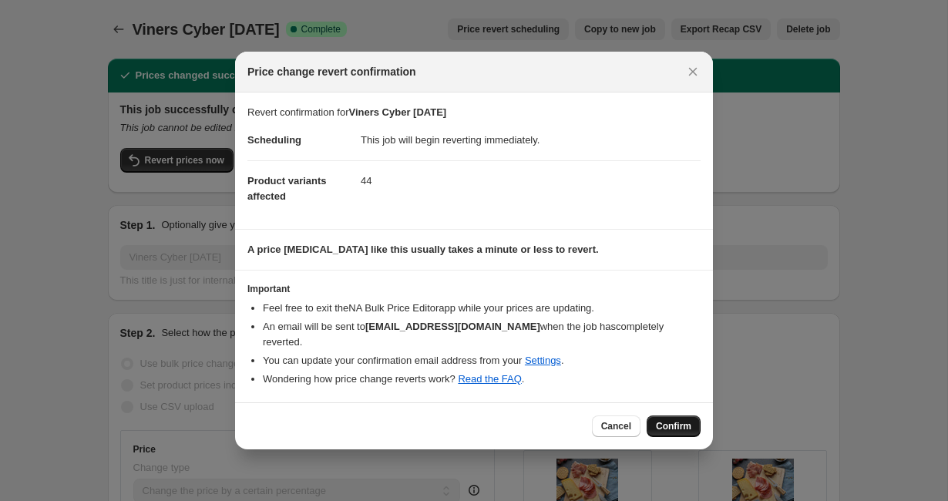
click at [679, 420] on span "Confirm" at bounding box center [673, 426] width 35 height 12
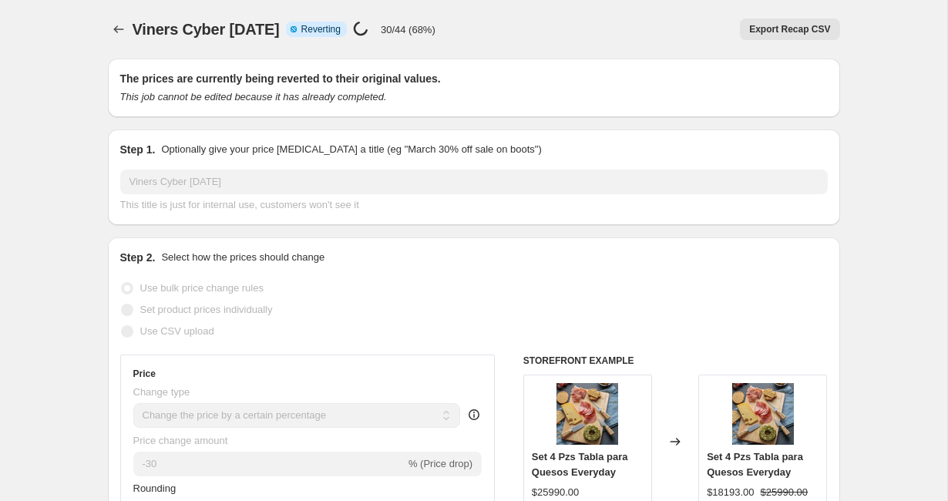
select select "percentage"
select select "vendor"
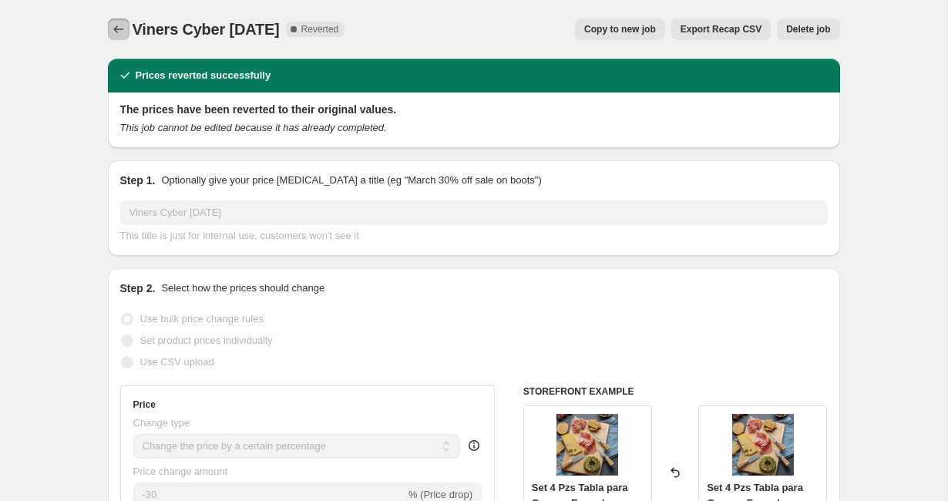
click at [119, 33] on icon "Price change jobs" at bounding box center [118, 29] width 15 height 15
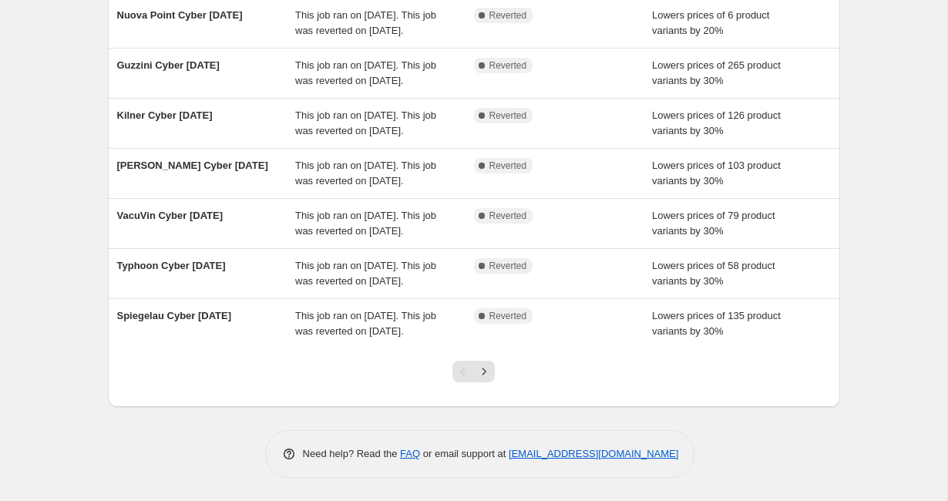
scroll to position [447, 0]
click at [489, 368] on icon "Next" at bounding box center [483, 371] width 15 height 15
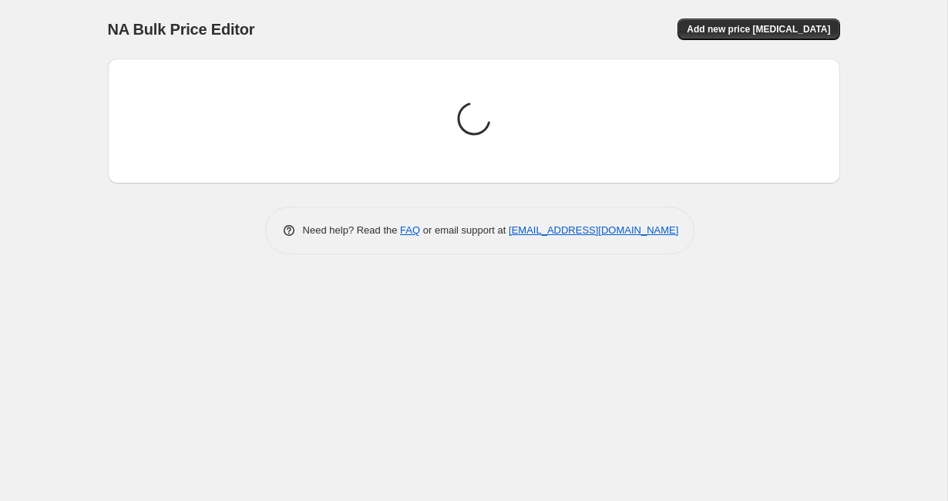
scroll to position [0, 0]
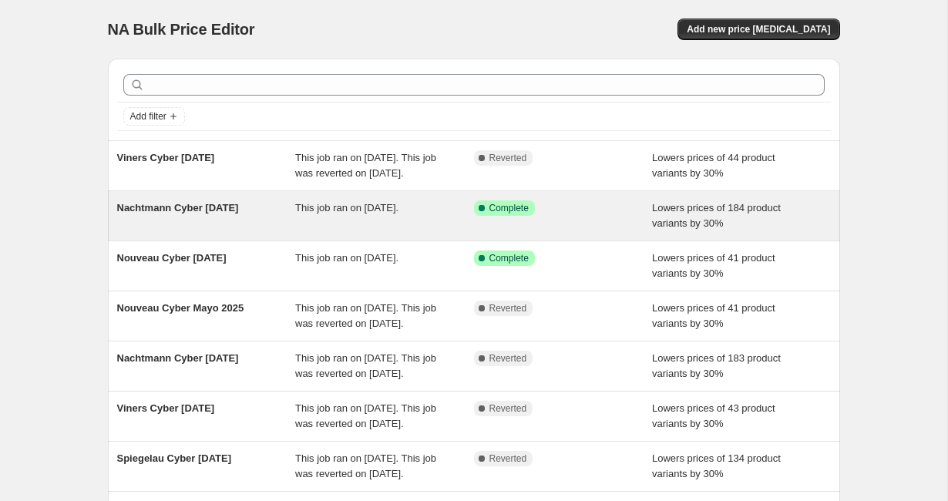
click at [274, 231] on div "Nachtmann Cyber Oct 2025" at bounding box center [206, 215] width 179 height 31
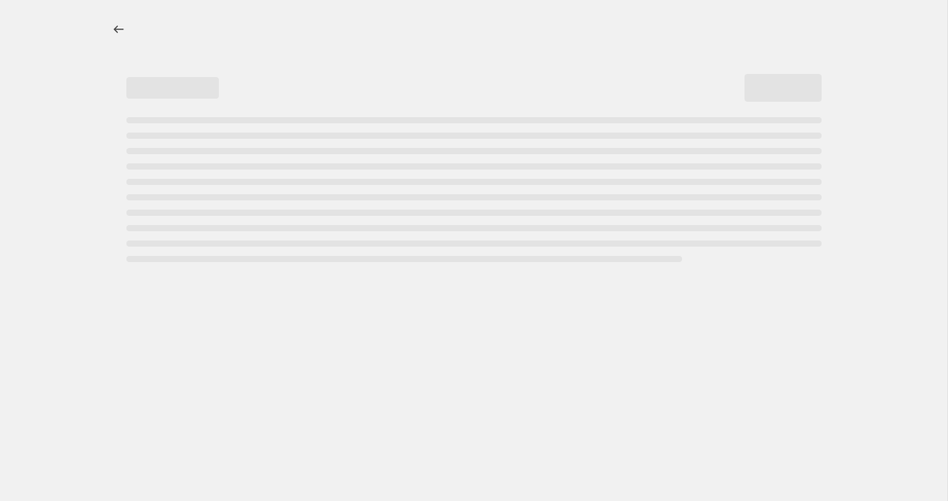
select select "percentage"
select select "vendor"
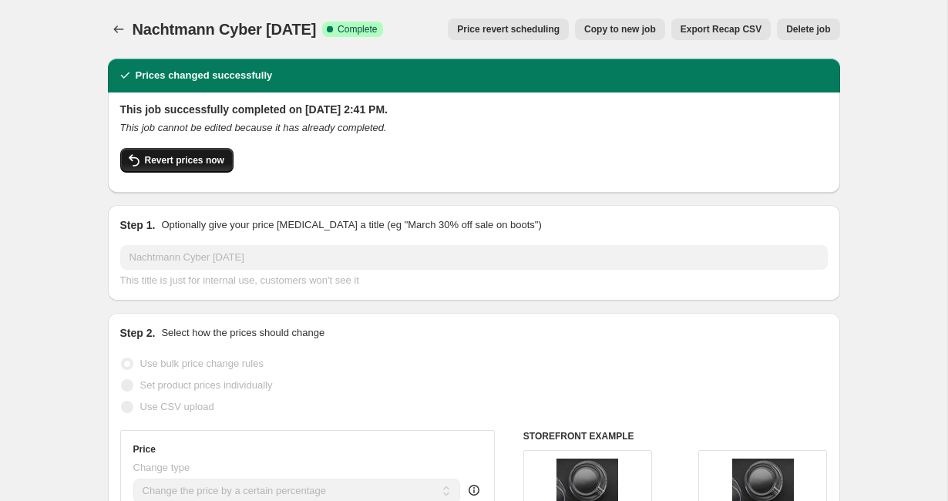
click at [211, 161] on span "Revert prices now" at bounding box center [184, 160] width 79 height 12
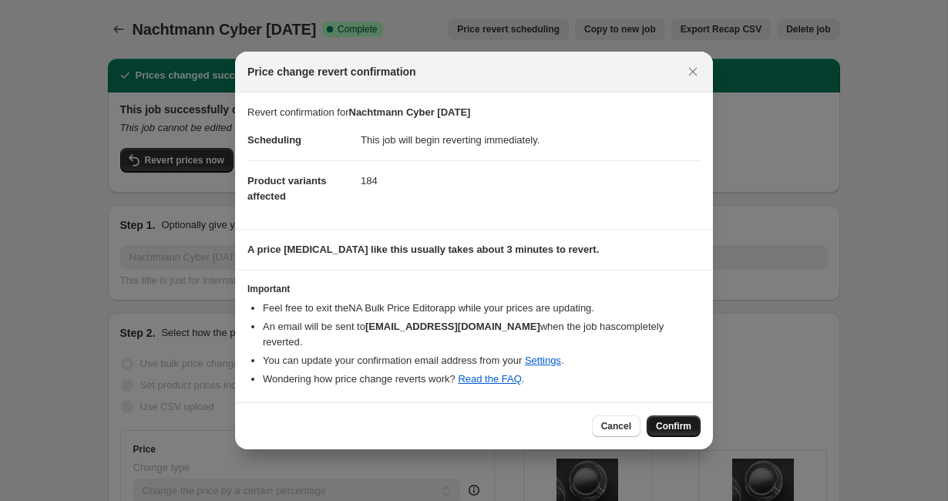
click at [658, 420] on span "Confirm" at bounding box center [673, 426] width 35 height 12
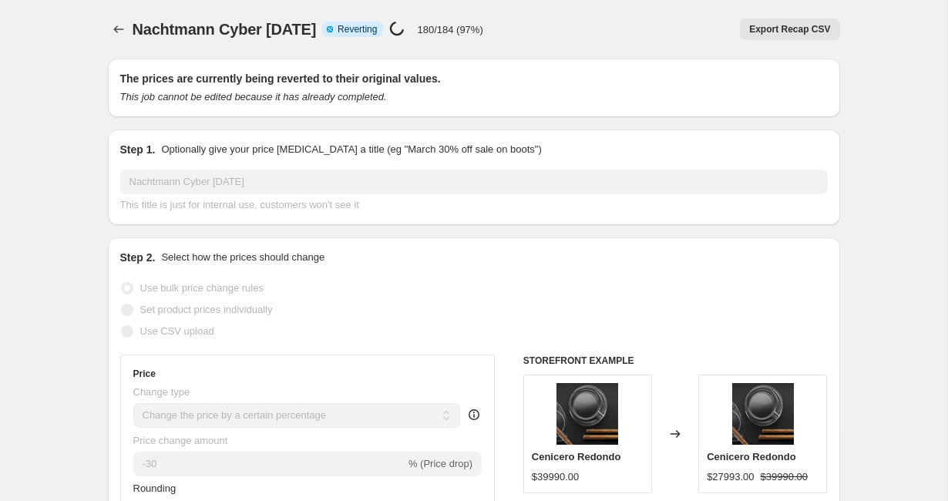
select select "percentage"
select select "vendor"
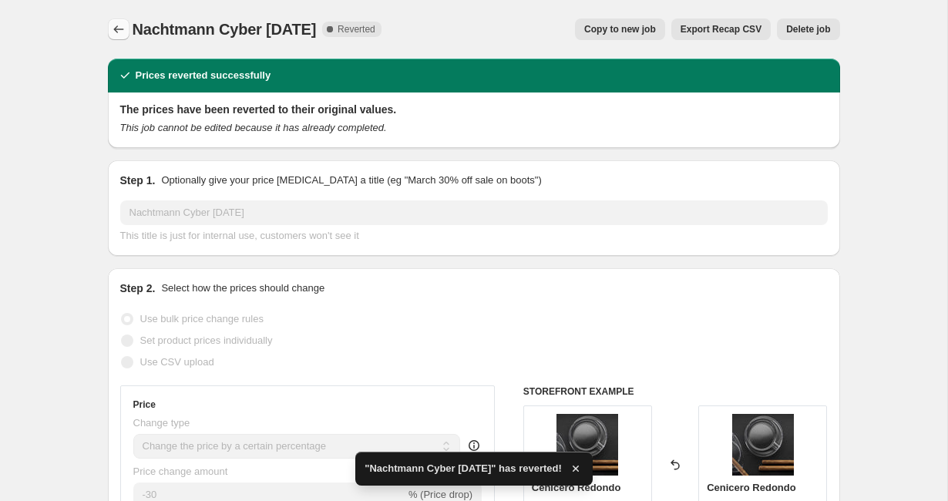
click at [117, 30] on icon "Price change jobs" at bounding box center [118, 29] width 15 height 15
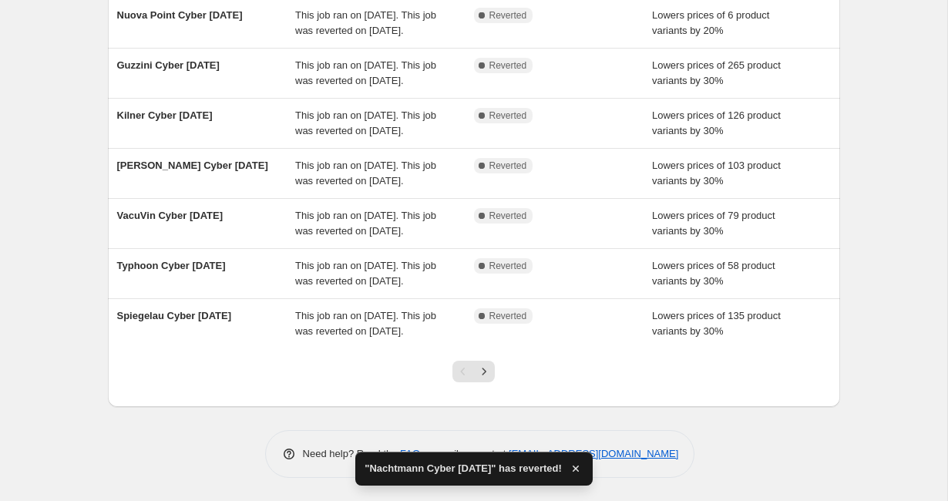
scroll to position [447, 0]
click at [486, 375] on icon "Next" at bounding box center [483, 371] width 15 height 15
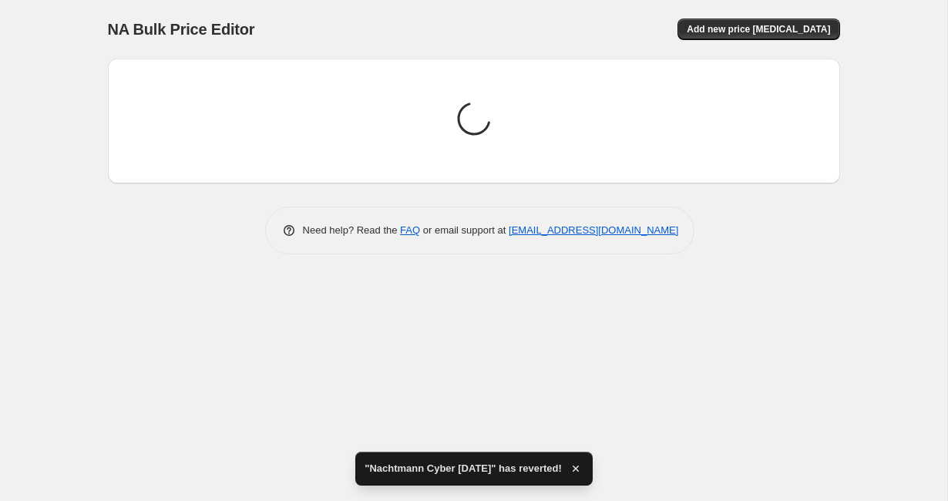
scroll to position [0, 0]
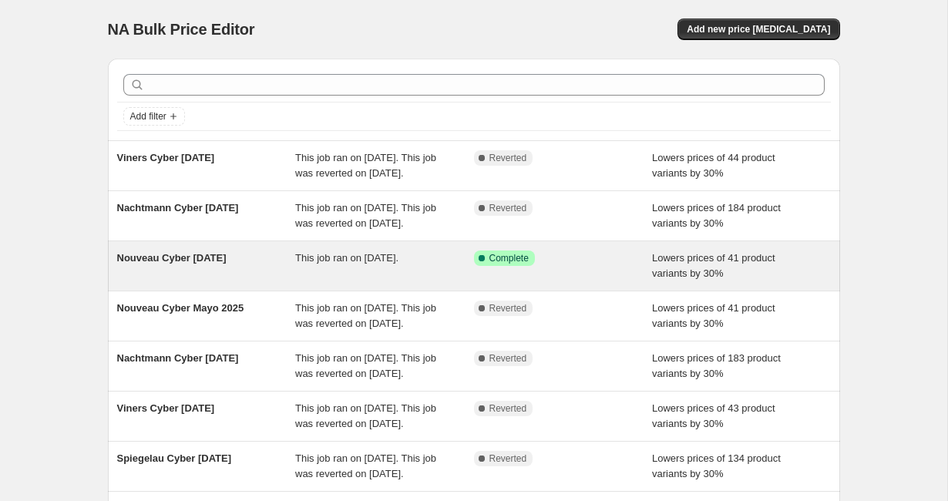
click at [259, 281] on div "Nouveau Cyber Oct 2025" at bounding box center [206, 265] width 179 height 31
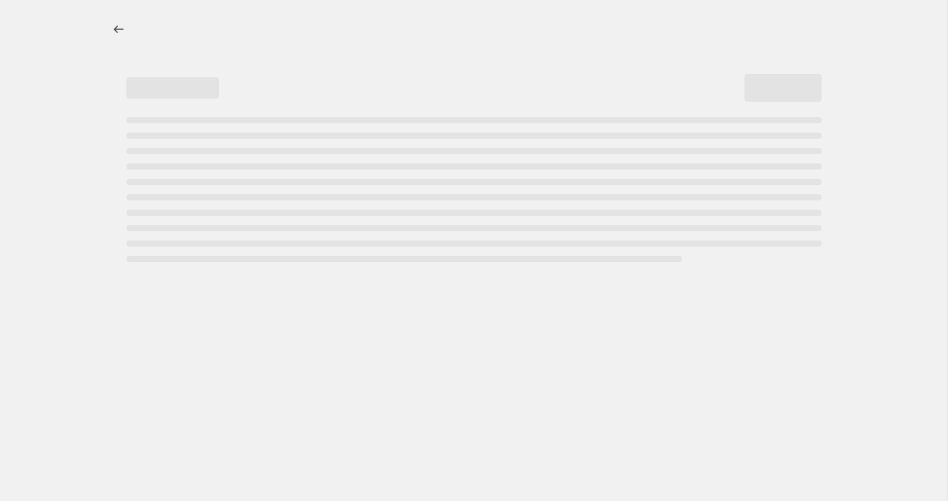
select select "percentage"
select select "vendor"
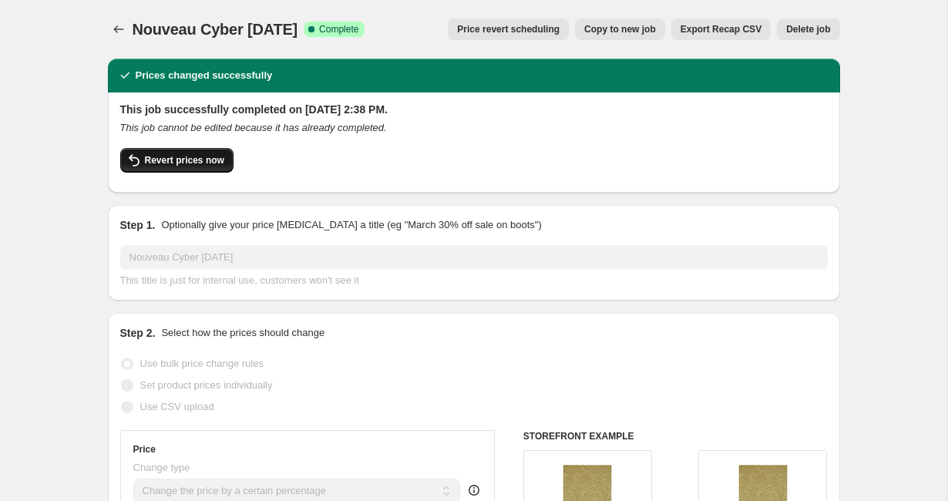
click at [184, 163] on span "Revert prices now" at bounding box center [184, 160] width 79 height 12
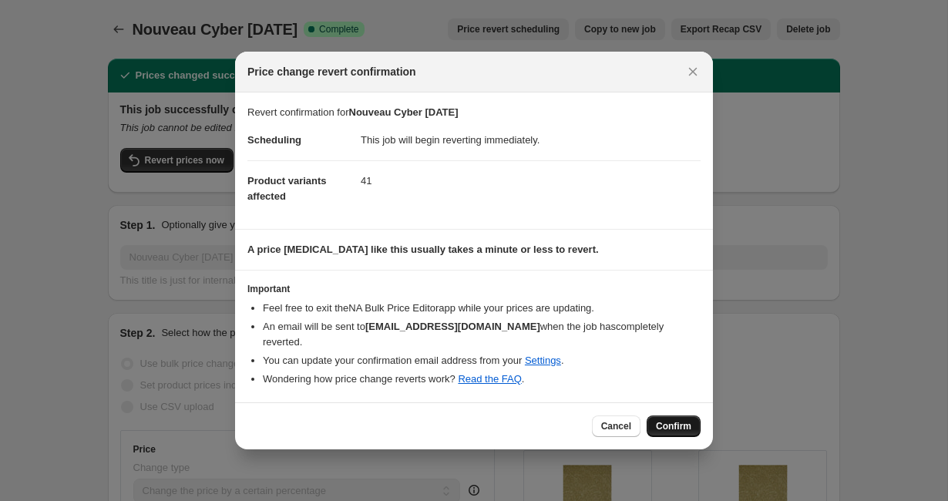
click at [663, 421] on span "Confirm" at bounding box center [673, 426] width 35 height 12
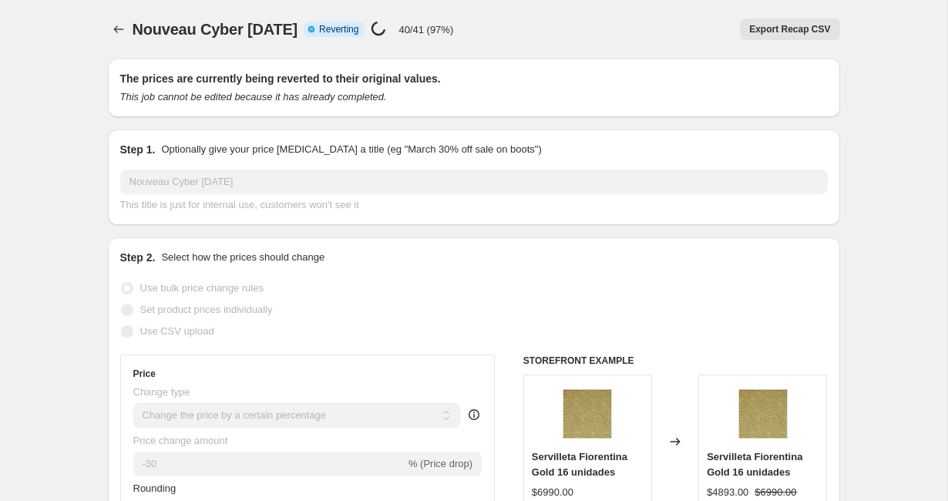
select select "percentage"
select select "vendor"
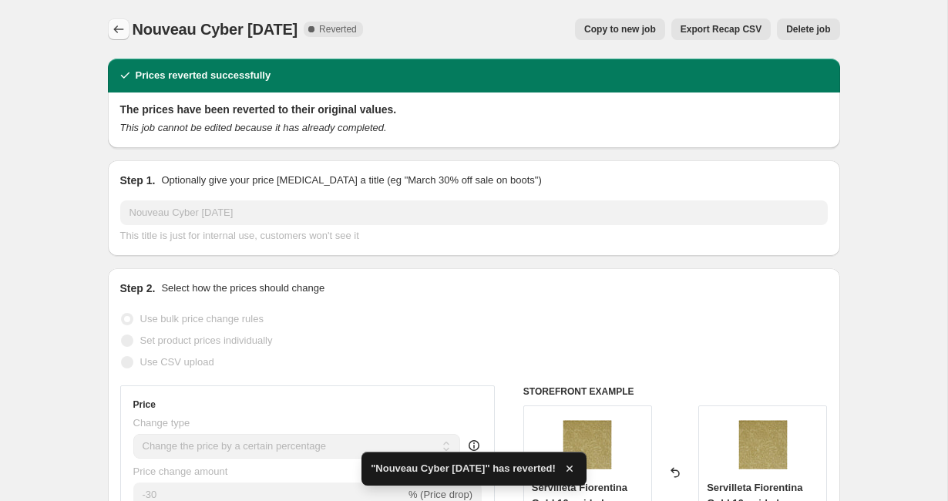
click at [119, 33] on icon "Price change jobs" at bounding box center [118, 29] width 15 height 15
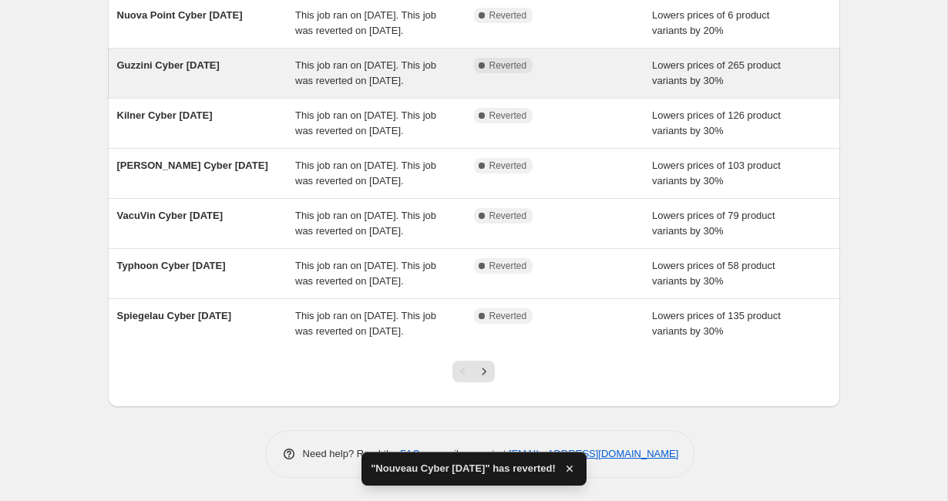
scroll to position [447, 0]
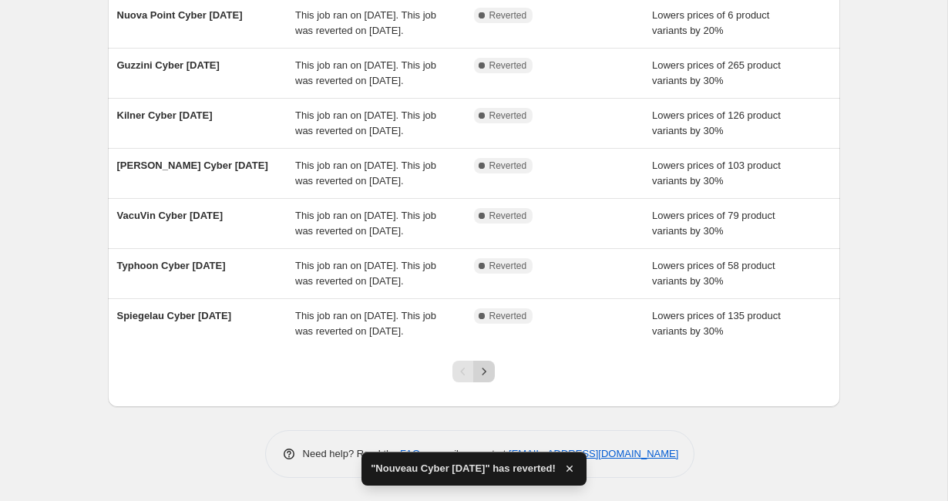
click at [490, 368] on icon "Next" at bounding box center [483, 371] width 15 height 15
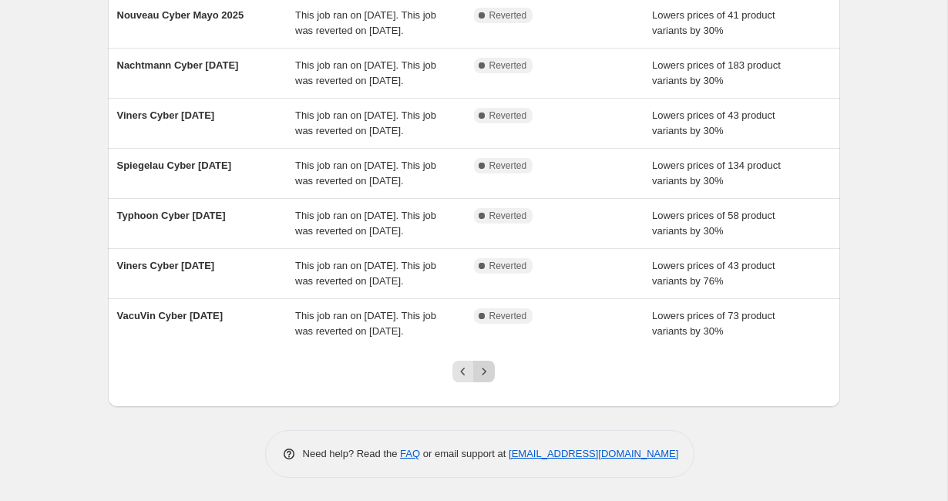
click at [485, 371] on icon "Next" at bounding box center [484, 371] width 4 height 7
